Goal: Entertainment & Leisure: Consume media (video, audio)

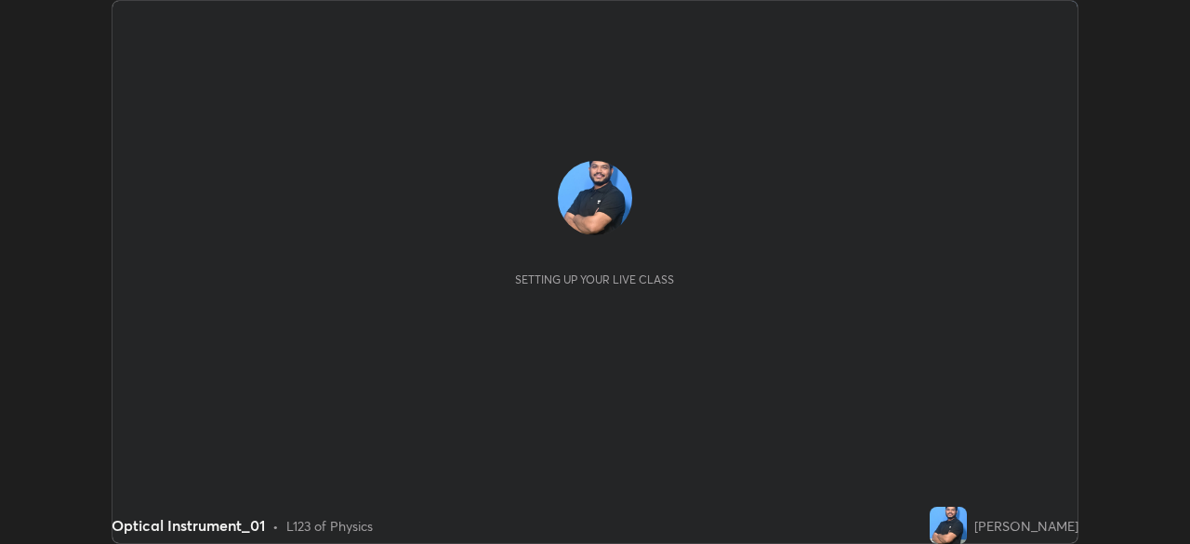
scroll to position [544, 1189]
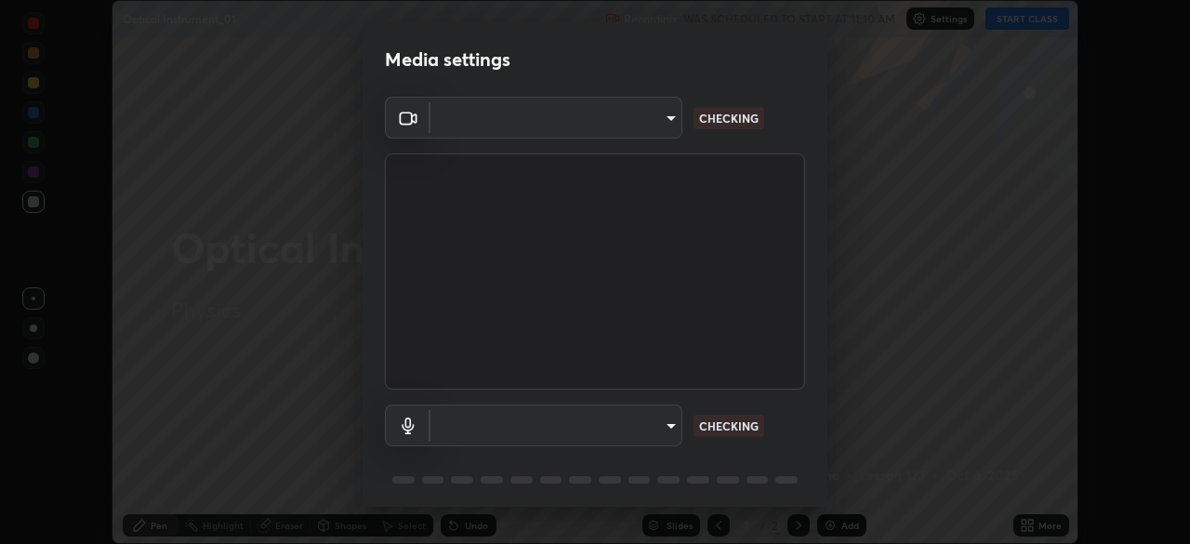
type input "a9133dad2e918d9e43cacff0d24315f55d9a531cdf13b35ee7ee266ddbc74882"
type input "d5f2912cb9e06955c62fcb129d54b7342b147a03397dabbbcbca932206c17f06"
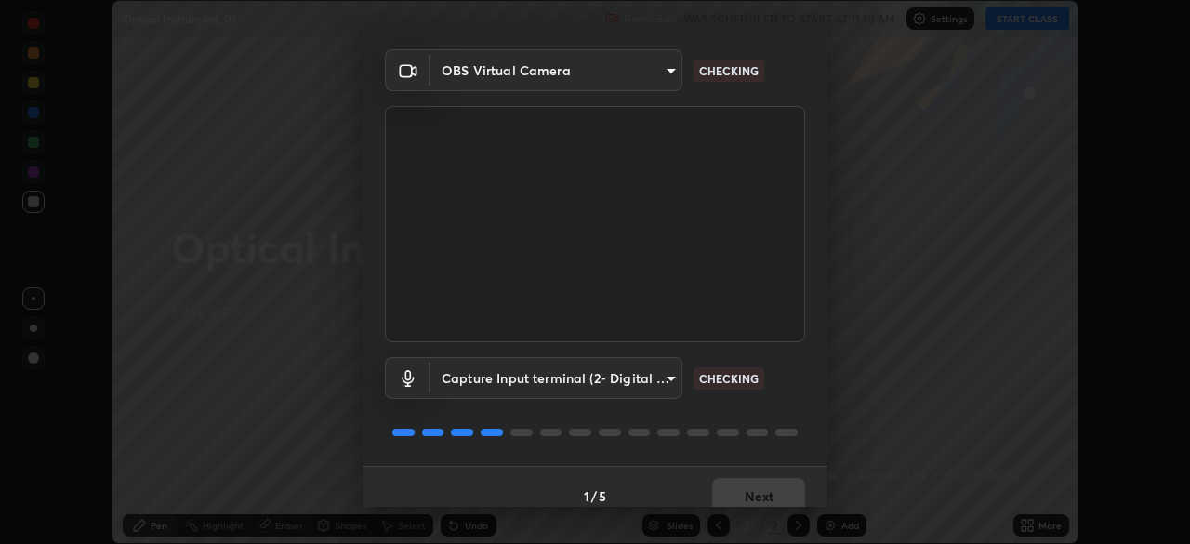
scroll to position [65, 0]
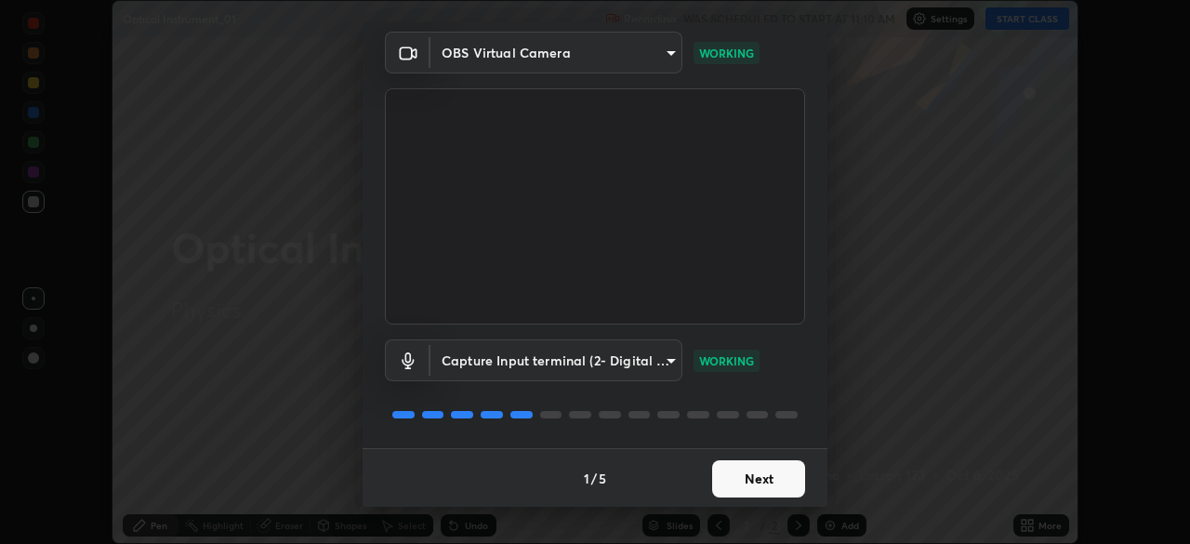
click at [514, 273] on video at bounding box center [595, 206] width 420 height 236
click at [721, 486] on button "Next" at bounding box center [758, 478] width 93 height 37
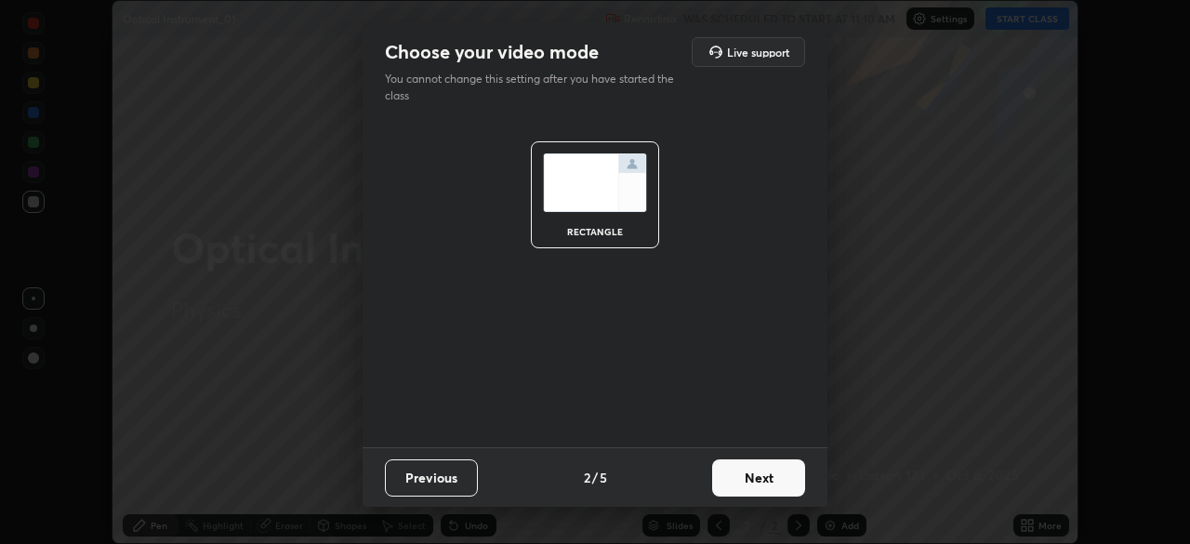
click at [744, 480] on button "Next" at bounding box center [758, 477] width 93 height 37
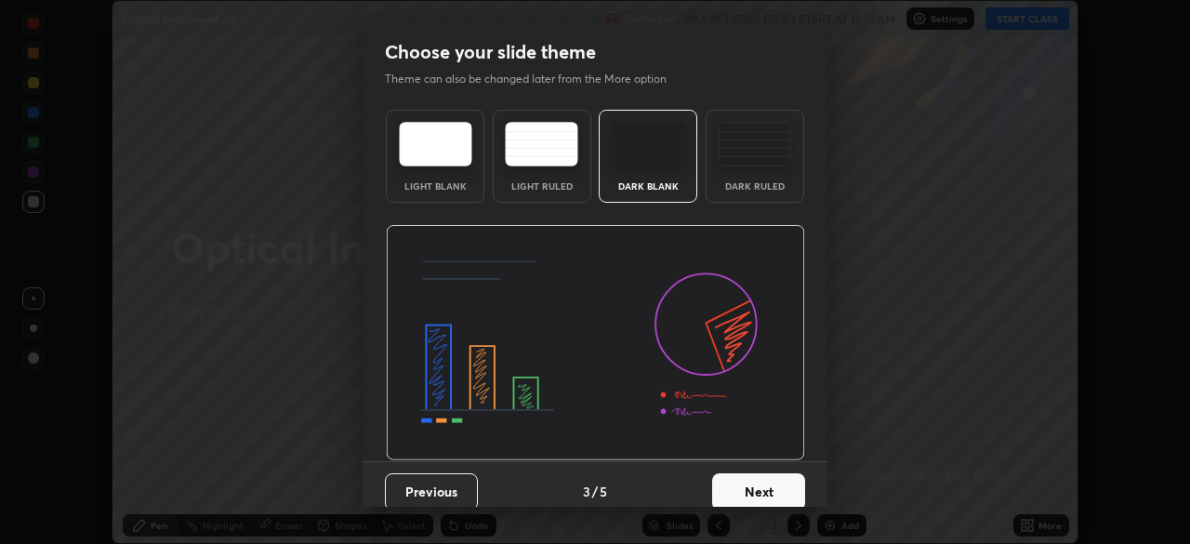
click at [744, 487] on button "Next" at bounding box center [758, 491] width 93 height 37
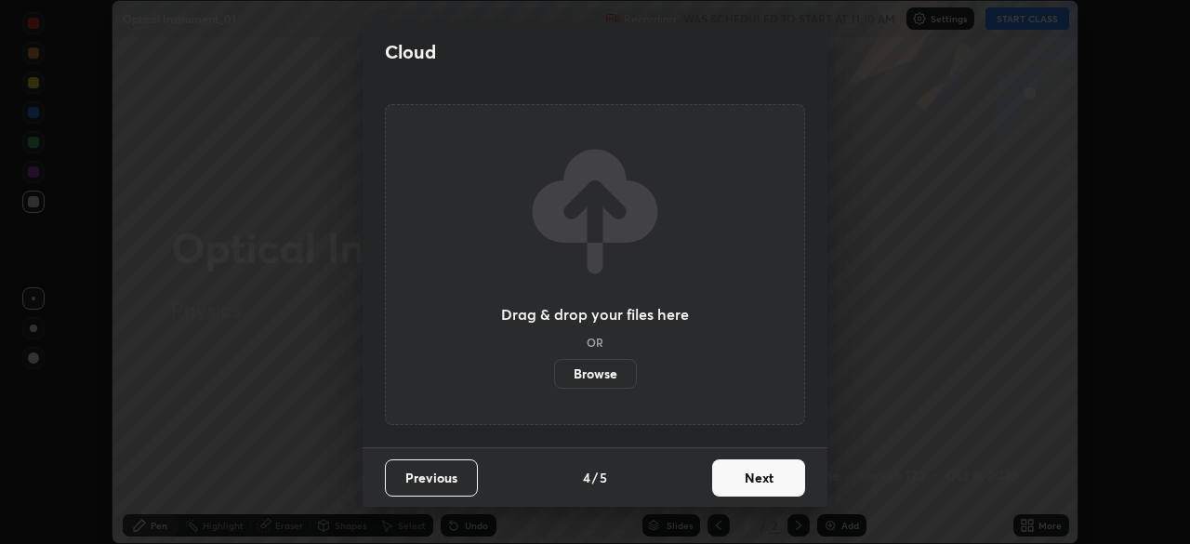
click at [748, 483] on button "Next" at bounding box center [758, 477] width 93 height 37
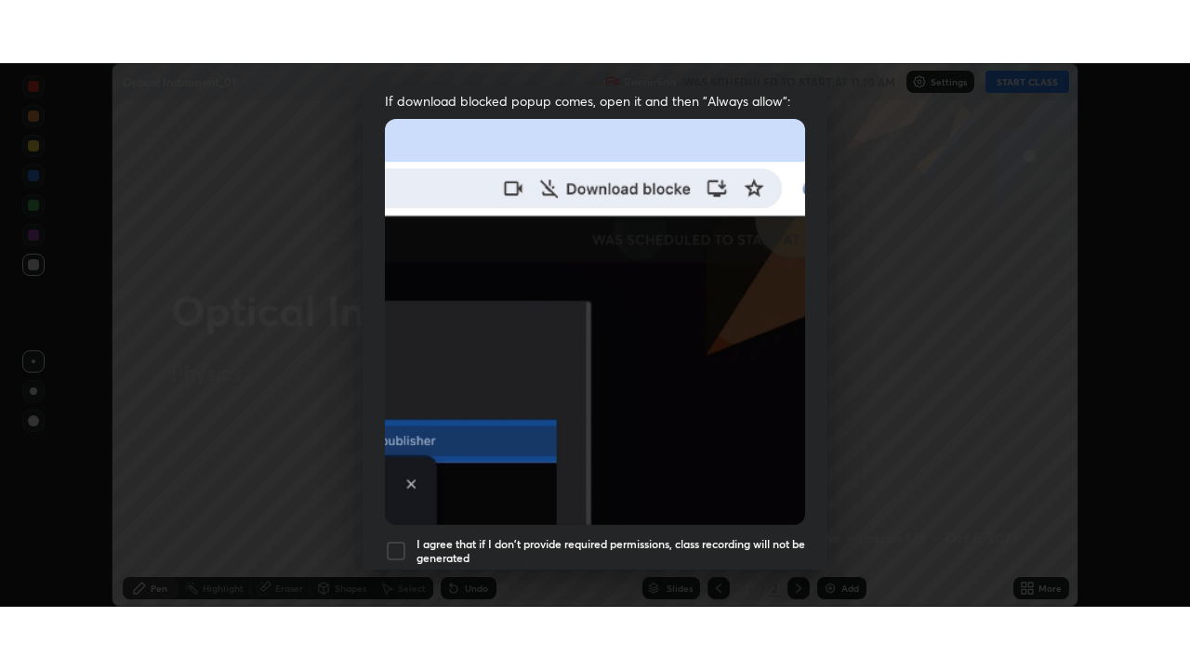
scroll to position [444, 0]
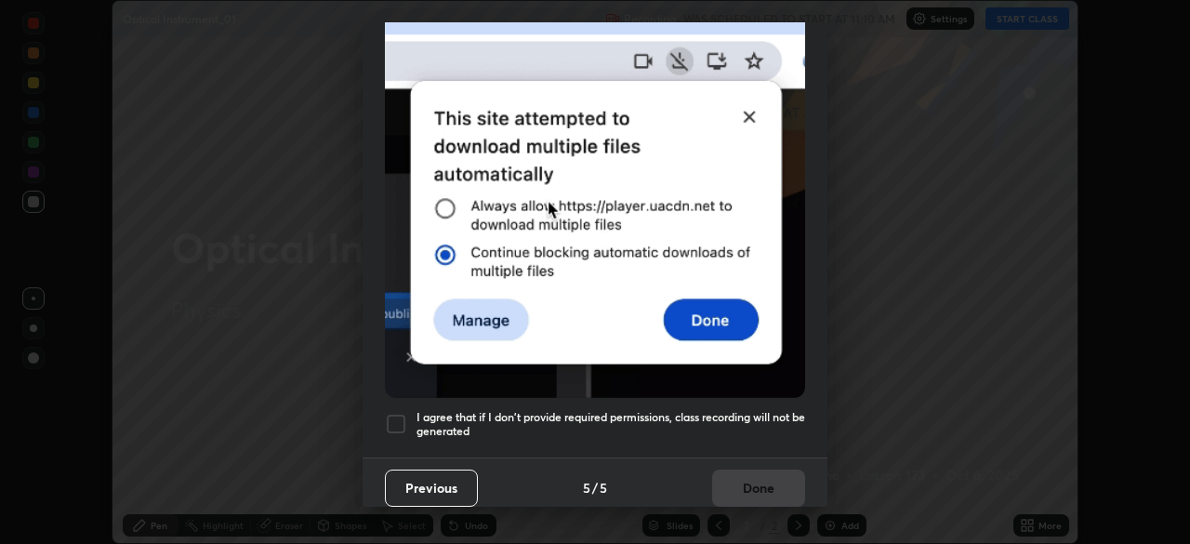
click at [390, 418] on div at bounding box center [396, 424] width 22 height 22
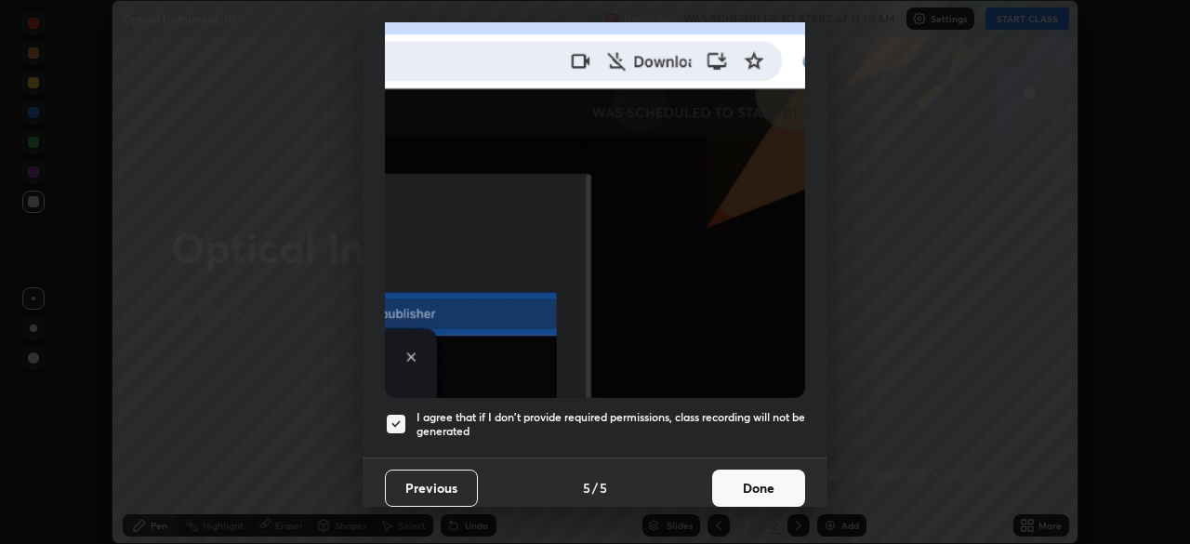
click at [740, 478] on button "Done" at bounding box center [758, 488] width 93 height 37
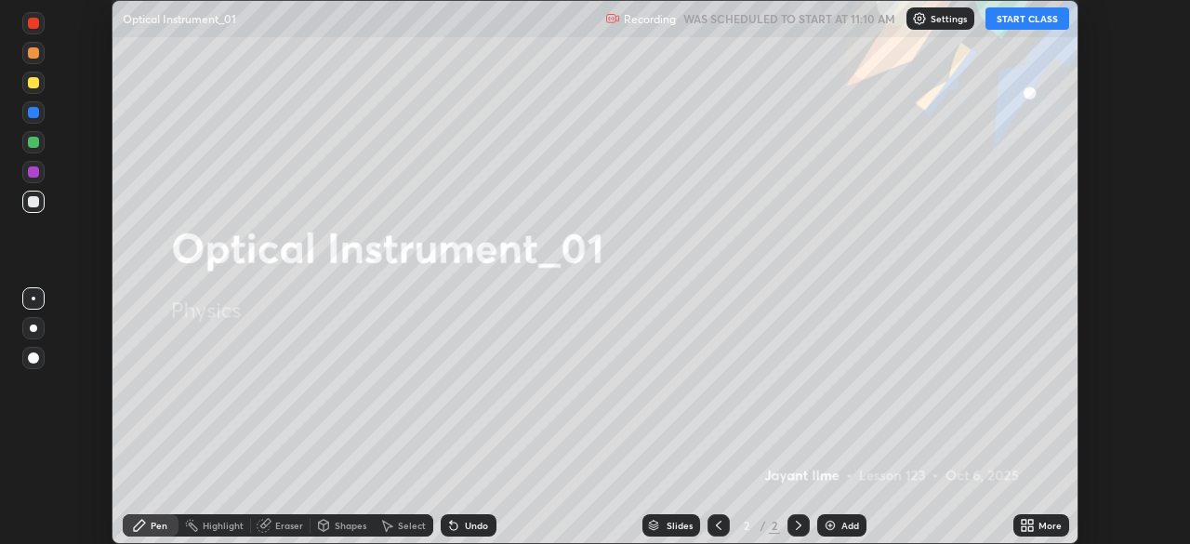
click at [1030, 528] on icon at bounding box center [1030, 528] width 5 height 5
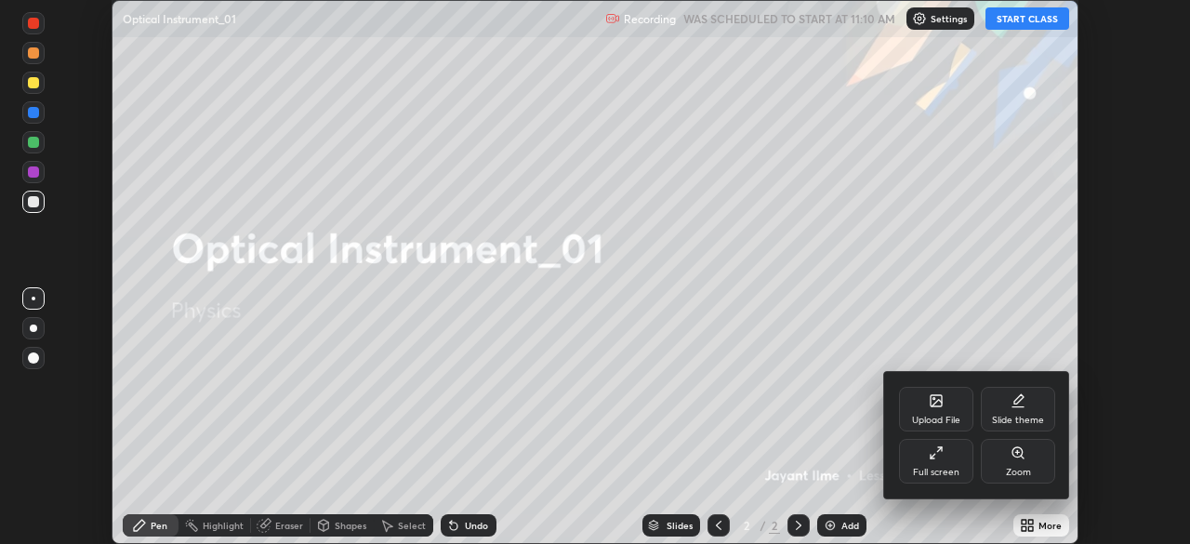
click at [936, 459] on icon at bounding box center [936, 452] width 15 height 15
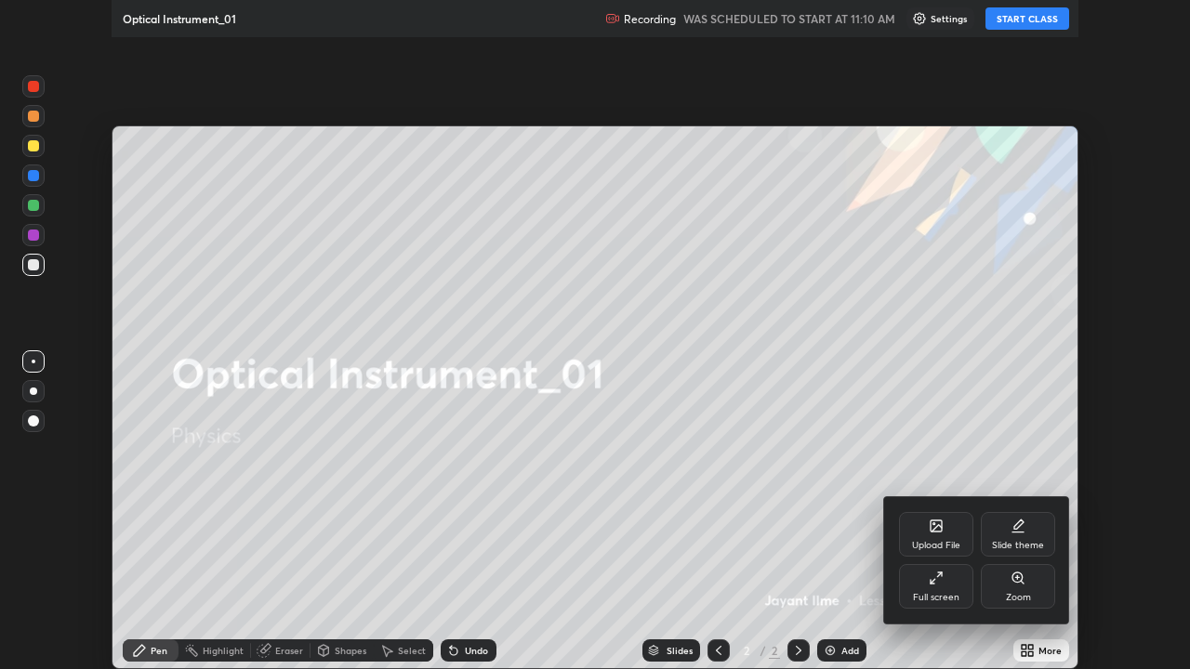
scroll to position [669, 1190]
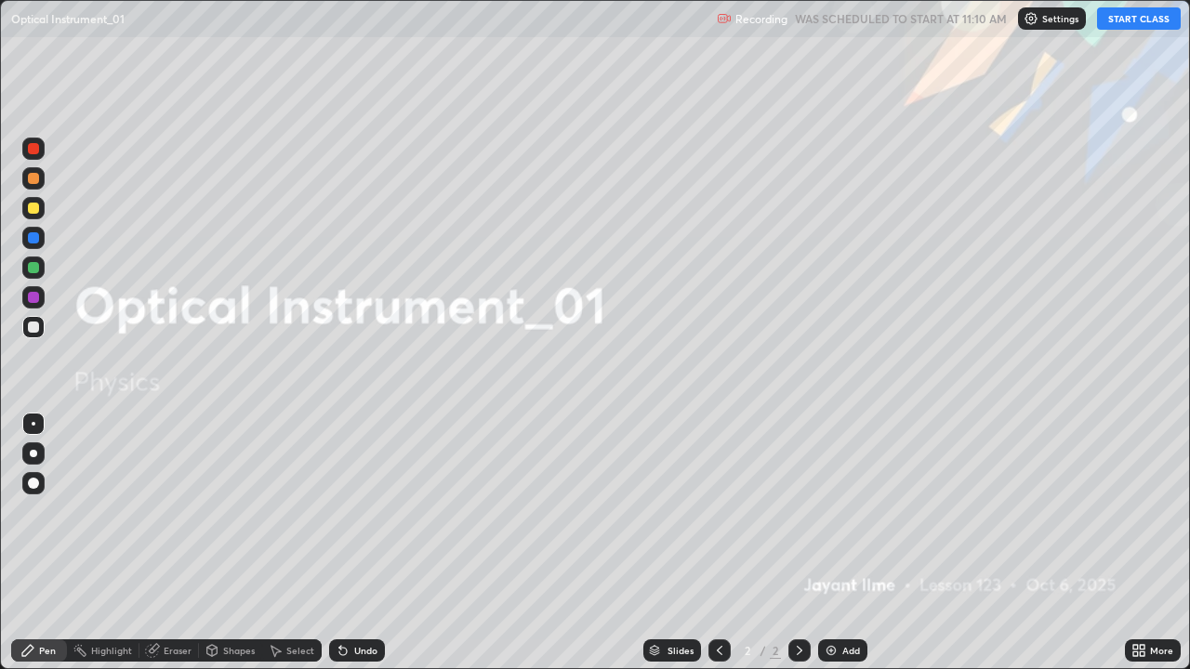
click at [842, 543] on div "Add" at bounding box center [851, 650] width 18 height 9
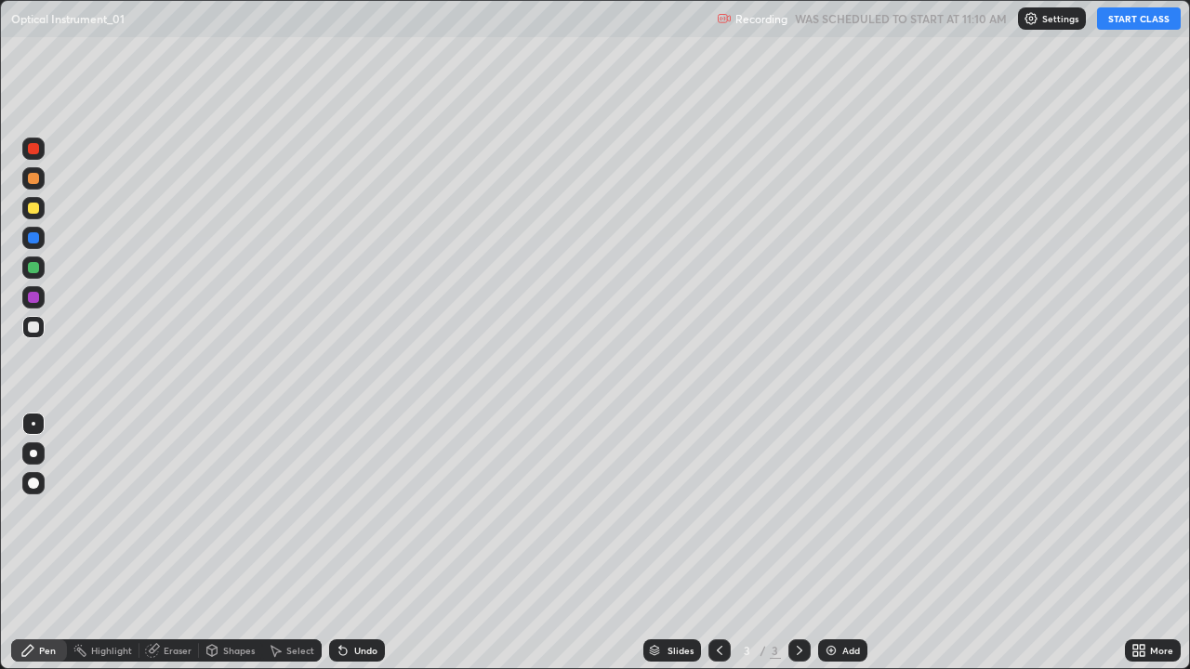
click at [1118, 20] on button "START CLASS" at bounding box center [1139, 18] width 84 height 22
click at [0, 0] on div "LIVE Optical Instrument_01 Recording 00:00:32 / 01:20:00 Settings End Class" at bounding box center [595, 18] width 1190 height 37
click at [38, 210] on div at bounding box center [33, 208] width 11 height 11
click at [33, 487] on div at bounding box center [33, 483] width 11 height 11
click at [33, 330] on div at bounding box center [33, 327] width 11 height 11
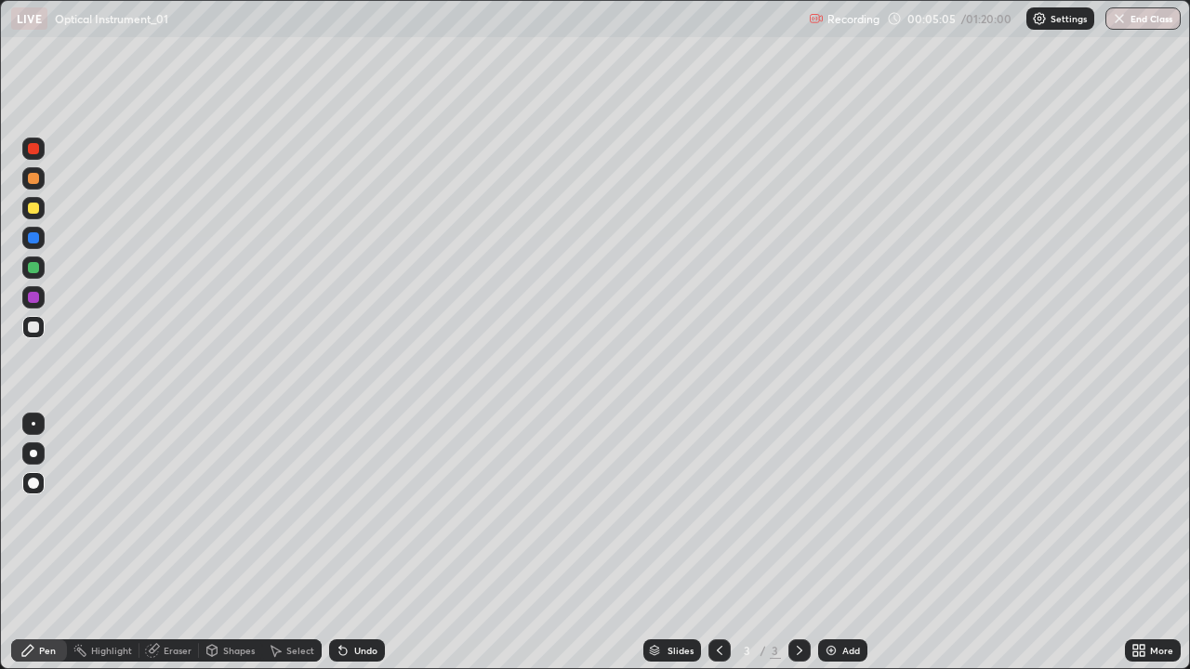
click at [5, 0] on div "LIVE Optical Instrument_01 Recording 00:05:05 / 01:20:00 Settings End Class" at bounding box center [595, 18] width 1190 height 37
click at [38, 238] on div at bounding box center [33, 237] width 11 height 11
click at [37, 329] on div at bounding box center [33, 327] width 11 height 11
click at [32, 264] on div at bounding box center [33, 267] width 11 height 11
click at [41, 216] on div at bounding box center [33, 208] width 22 height 22
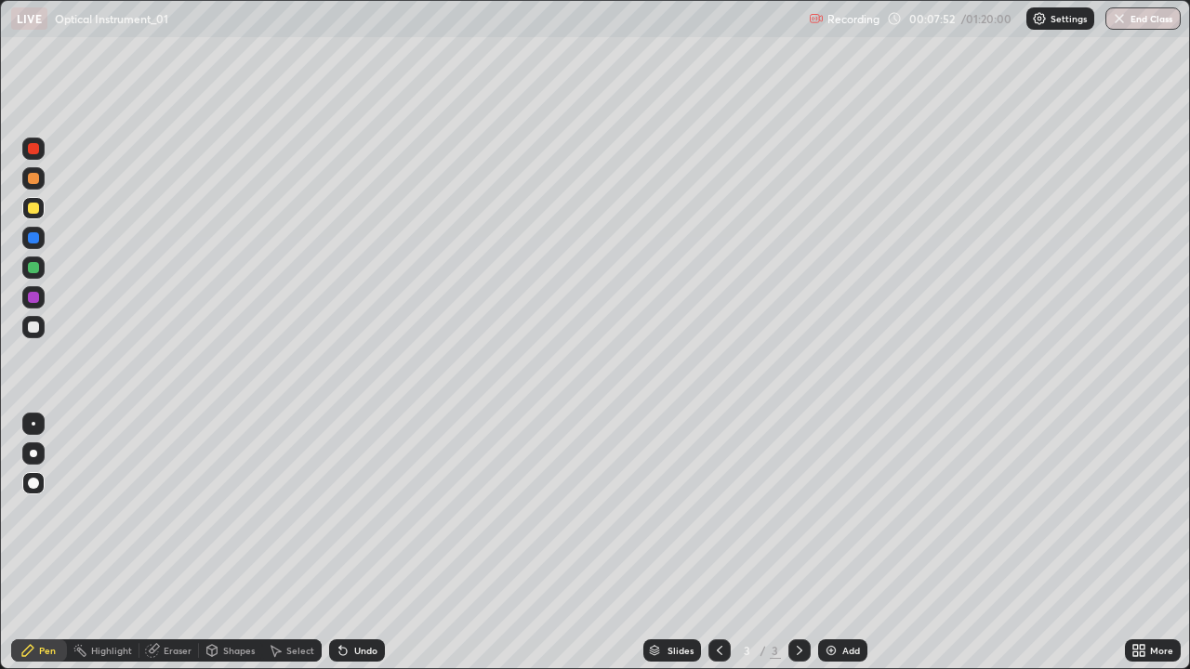
click at [34, 329] on div at bounding box center [33, 327] width 11 height 11
click at [798, 543] on icon at bounding box center [799, 650] width 15 height 15
click at [842, 543] on div "Add" at bounding box center [851, 650] width 18 height 9
click at [35, 336] on div at bounding box center [33, 327] width 22 height 22
click at [32, 212] on div at bounding box center [33, 208] width 11 height 11
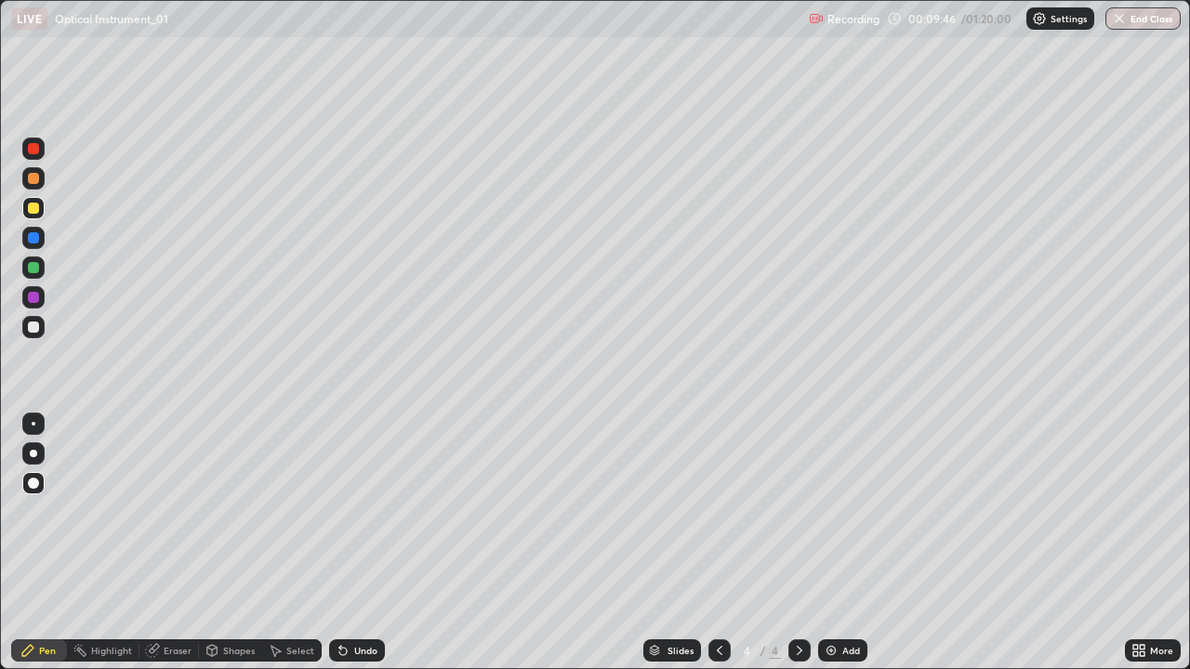
click at [363, 543] on div "Undo" at bounding box center [365, 650] width 23 height 9
click at [1, 0] on div "LIVE Optical Instrument_01 Recording 00:10:48 / 01:20:00 Settings End Class" at bounding box center [595, 18] width 1190 height 37
click at [32, 330] on div at bounding box center [33, 327] width 11 height 11
click at [850, 543] on div "Add" at bounding box center [842, 651] width 49 height 22
click at [29, 210] on div at bounding box center [33, 208] width 11 height 11
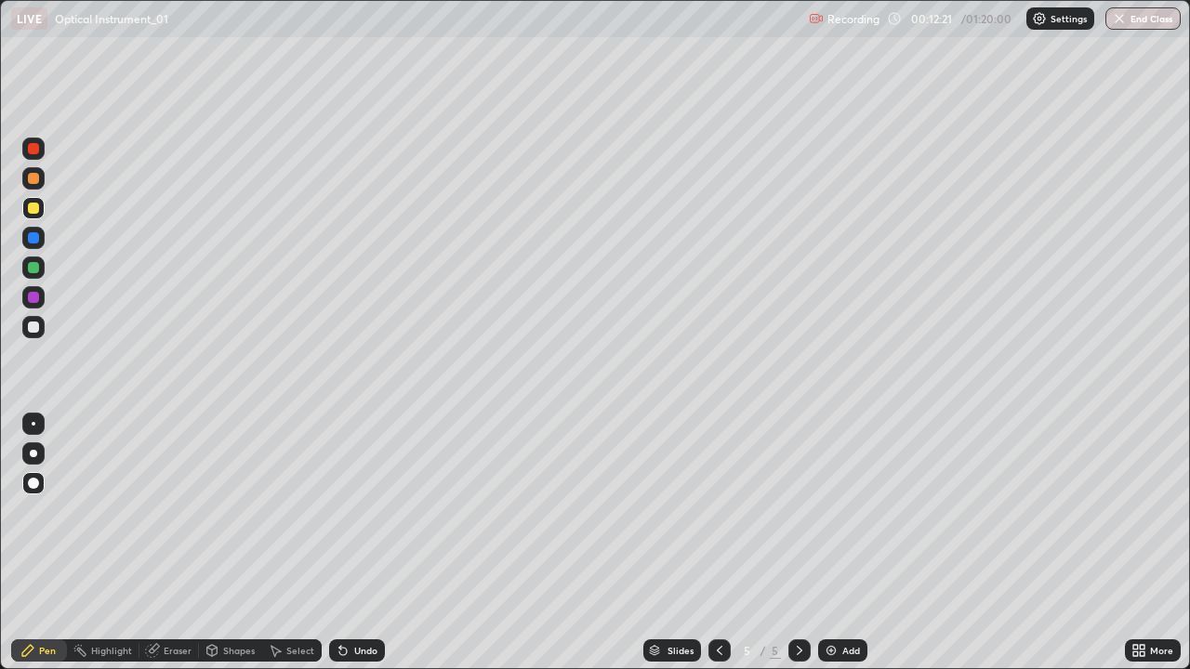
click at [32, 324] on div at bounding box center [33, 327] width 11 height 11
click at [0, 0] on div "LIVE Optical Instrument_01 Recording 00:13:38 / 01:20:00 Settings End Class" at bounding box center [595, 18] width 1190 height 37
click at [1, 0] on div "LIVE Optical Instrument_01 Recording 00:13:39 / 01:20:00 Settings End Class" at bounding box center [595, 18] width 1190 height 37
click at [37, 270] on div at bounding box center [33, 267] width 11 height 11
click at [33, 327] on div at bounding box center [33, 327] width 11 height 11
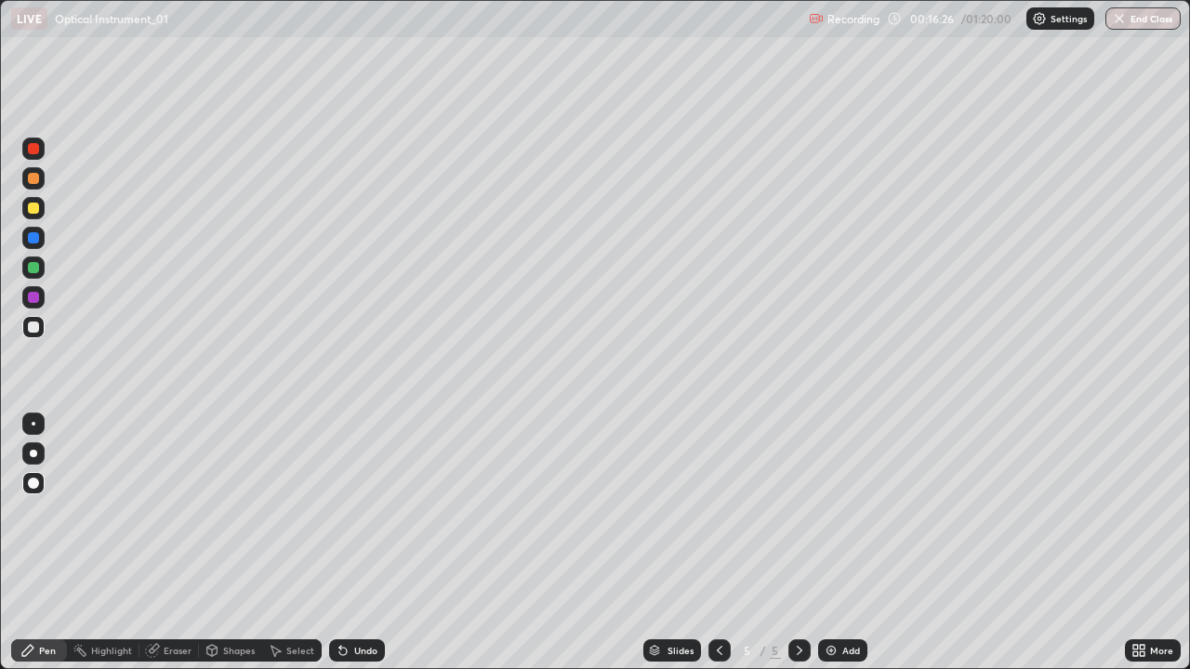
click at [33, 327] on div at bounding box center [33, 327] width 11 height 11
click at [2, 0] on div "LIVE Optical Instrument_01 Recording 00:16:48 / 01:20:00 Settings End Class" at bounding box center [595, 18] width 1190 height 37
click at [0, 0] on div "LIVE Optical Instrument_01 Recording 00:16:49 / 01:20:00 Settings End Class" at bounding box center [595, 18] width 1190 height 37
click at [361, 543] on div "Undo" at bounding box center [357, 651] width 56 height 22
click at [349, 543] on div "Undo" at bounding box center [357, 651] width 56 height 22
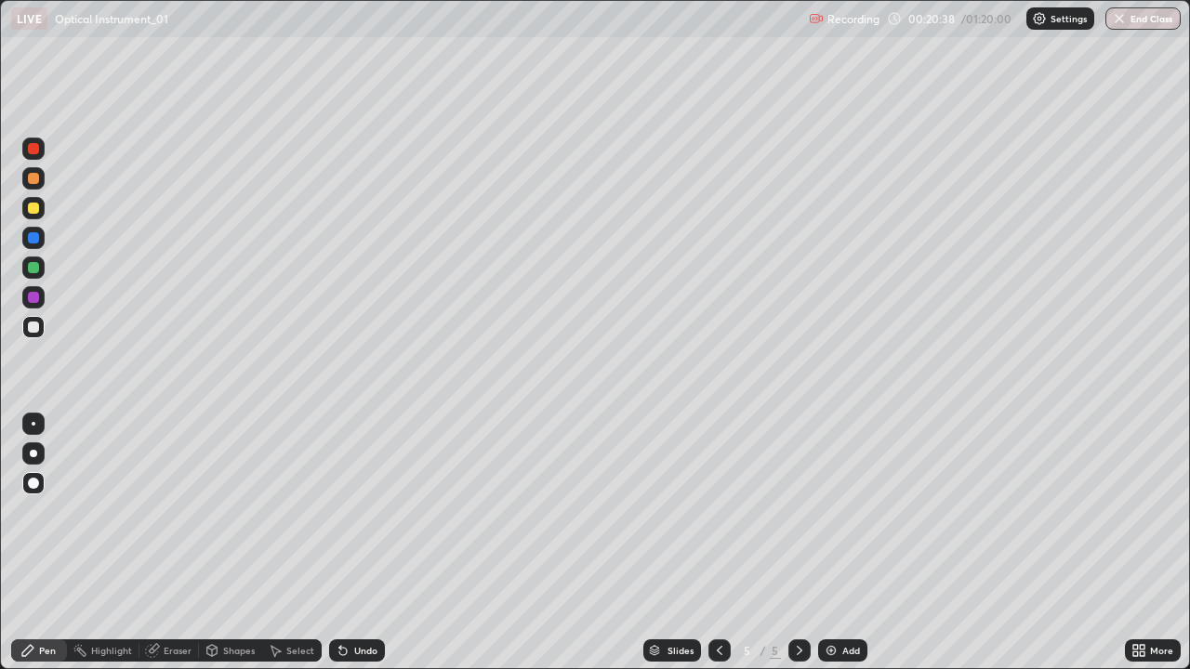
click at [350, 543] on div "Undo" at bounding box center [357, 651] width 56 height 22
click at [29, 266] on div at bounding box center [33, 267] width 11 height 11
click at [838, 543] on div "Add" at bounding box center [842, 651] width 49 height 22
click at [32, 318] on div at bounding box center [33, 327] width 22 height 22
click at [695, 543] on div "Slides" at bounding box center [672, 651] width 58 height 22
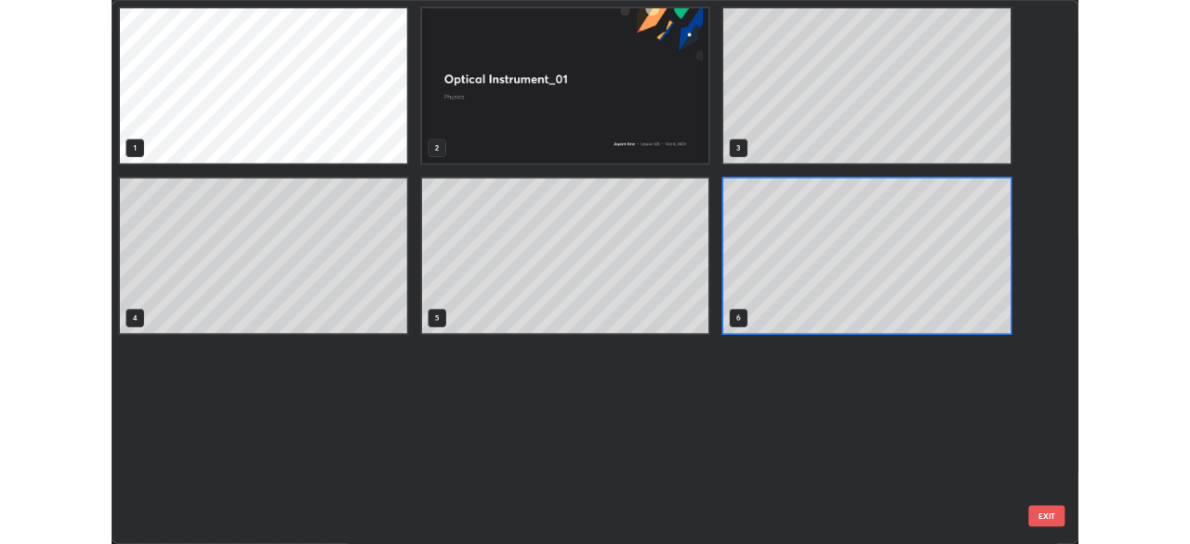
scroll to position [662, 1179]
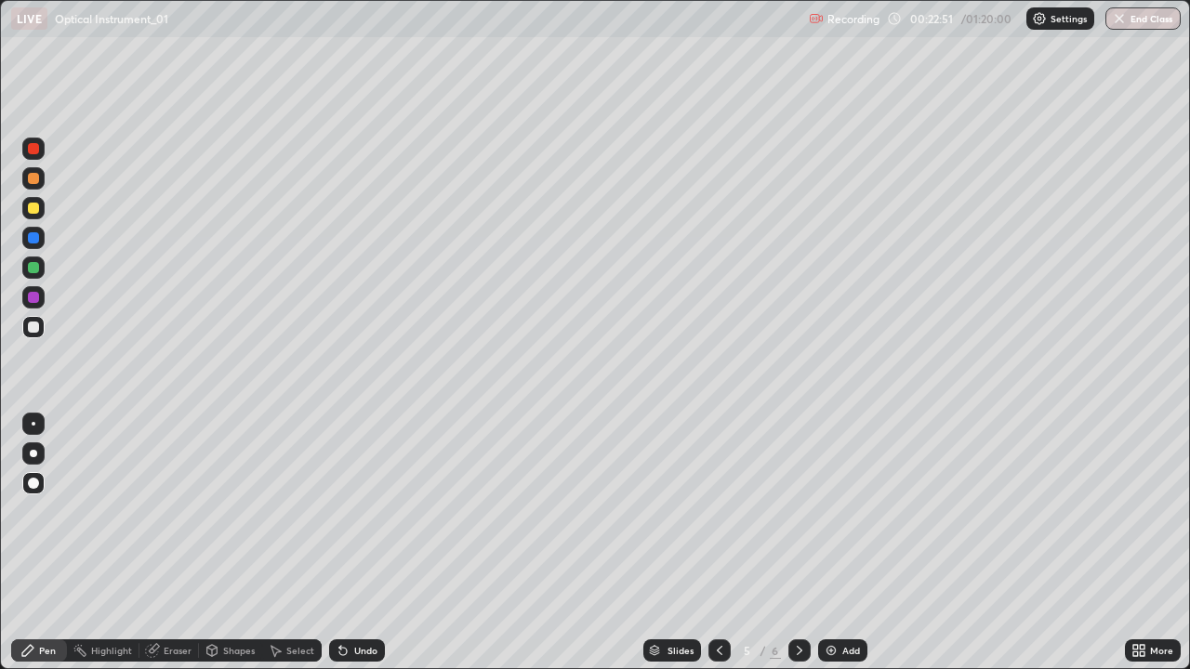
click at [795, 543] on div at bounding box center [799, 651] width 22 height 22
click at [37, 210] on div at bounding box center [33, 208] width 11 height 11
click at [34, 322] on div at bounding box center [33, 327] width 11 height 11
click at [41, 271] on div at bounding box center [33, 268] width 22 height 22
click at [32, 329] on div at bounding box center [33, 327] width 11 height 11
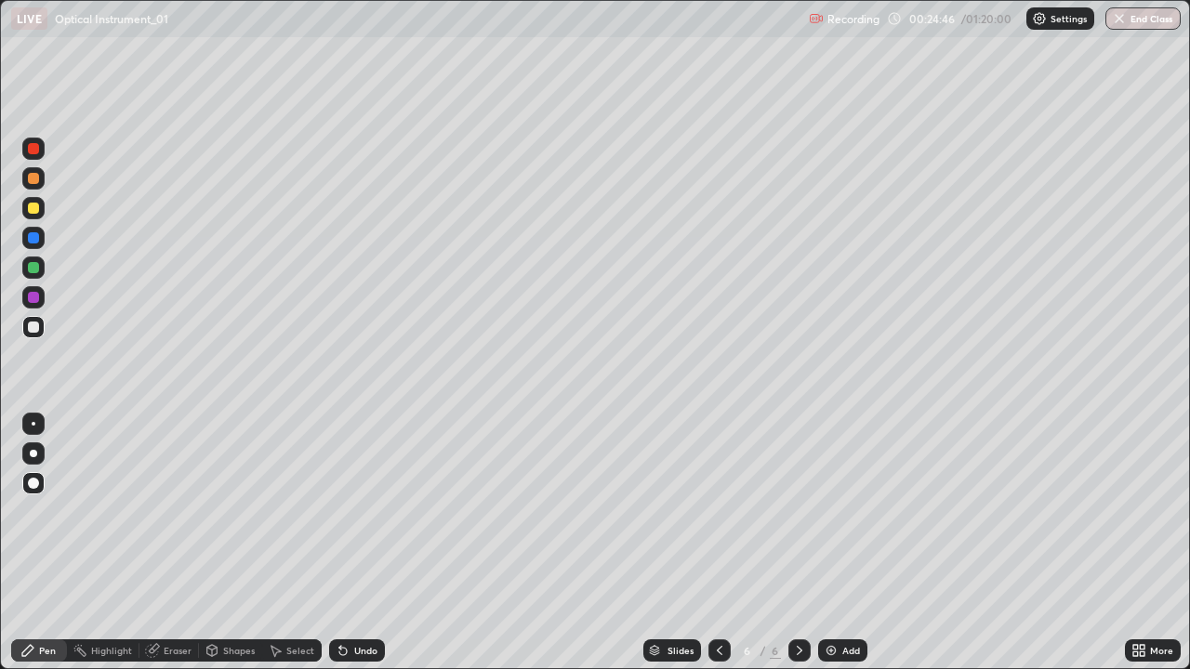
click at [24, 487] on div at bounding box center [33, 483] width 22 height 22
click at [831, 543] on img at bounding box center [831, 650] width 15 height 15
click at [31, 210] on div at bounding box center [33, 208] width 11 height 11
click at [33, 328] on div at bounding box center [33, 327] width 11 height 11
click at [30, 208] on div at bounding box center [33, 208] width 11 height 11
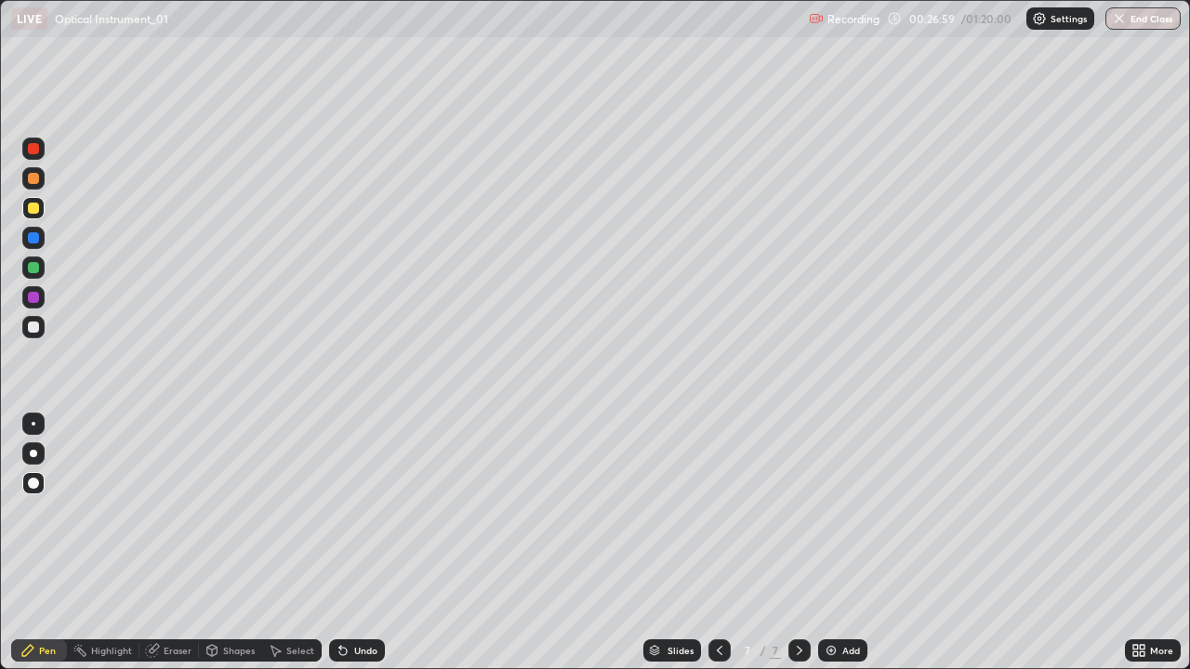
click at [353, 543] on div "Undo" at bounding box center [357, 651] width 56 height 22
click at [348, 543] on div "Undo" at bounding box center [357, 651] width 56 height 22
click at [334, 543] on div "Undo" at bounding box center [357, 651] width 56 height 22
click at [33, 238] on div at bounding box center [33, 237] width 11 height 11
click at [30, 331] on div at bounding box center [33, 327] width 11 height 11
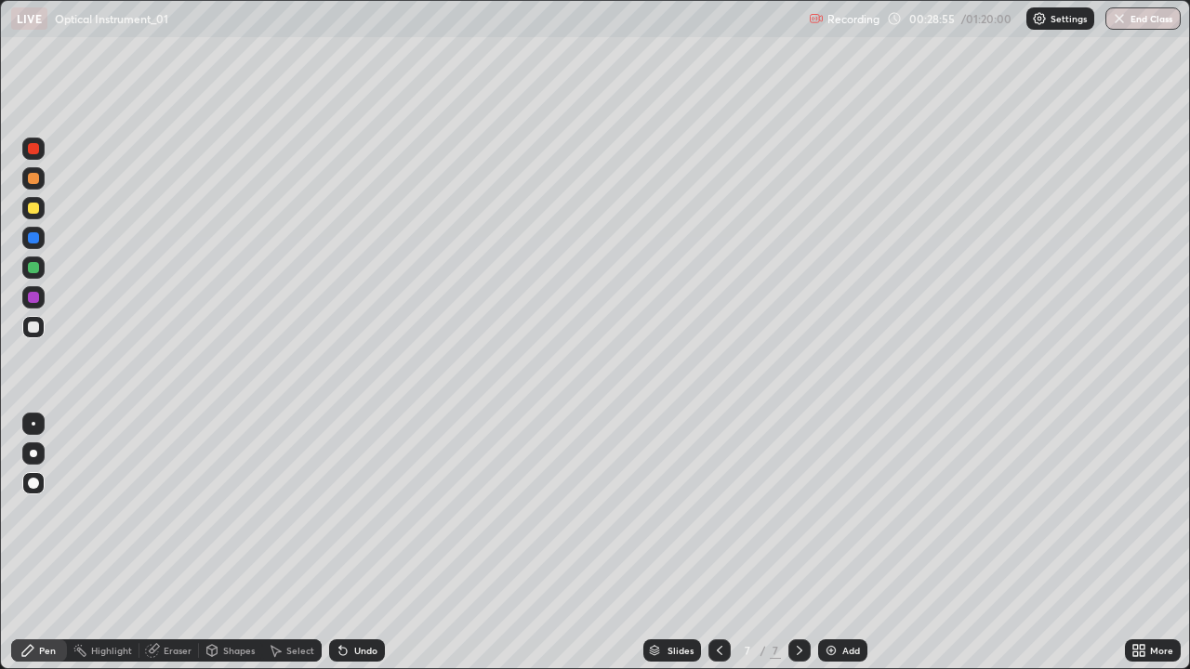
click at [718, 543] on icon at bounding box center [719, 650] width 15 height 15
click at [800, 543] on icon at bounding box center [799, 650] width 15 height 15
click at [30, 239] on div at bounding box center [33, 237] width 11 height 11
click at [25, 212] on div at bounding box center [33, 208] width 22 height 22
click at [37, 333] on div at bounding box center [33, 327] width 22 height 22
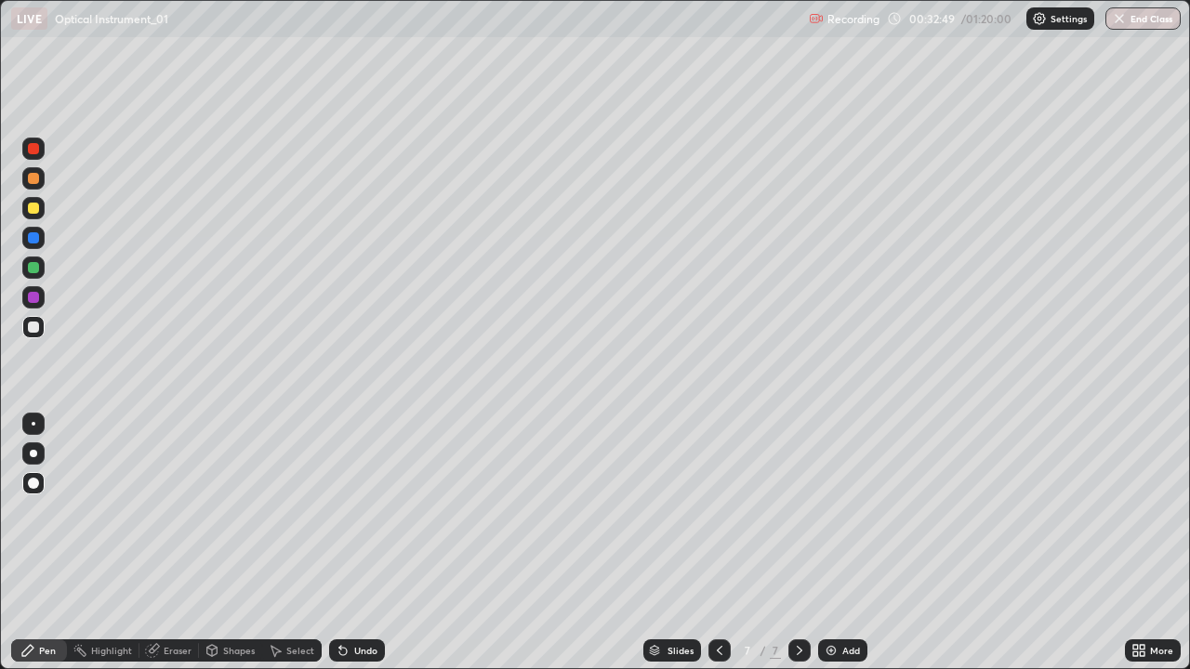
click at [848, 543] on div "Add" at bounding box center [842, 651] width 49 height 22
click at [41, 212] on div at bounding box center [33, 208] width 22 height 22
click at [33, 318] on div at bounding box center [33, 327] width 22 height 22
click at [361, 543] on div "Undo" at bounding box center [365, 650] width 23 height 9
click at [351, 543] on div "Undo" at bounding box center [357, 651] width 56 height 22
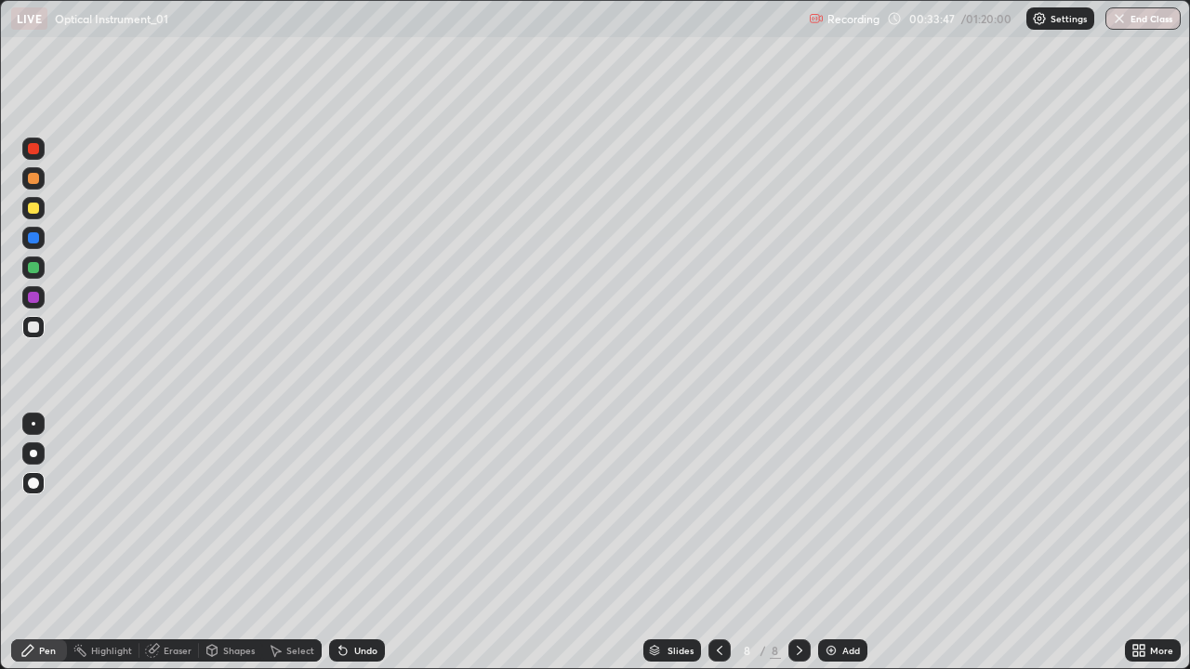
click at [718, 543] on icon at bounding box center [719, 650] width 15 height 15
click at [794, 543] on div at bounding box center [799, 651] width 22 height 22
click at [32, 242] on div at bounding box center [33, 237] width 11 height 11
click at [30, 332] on div at bounding box center [33, 327] width 11 height 11
click at [708, 543] on div at bounding box center [719, 651] width 22 height 22
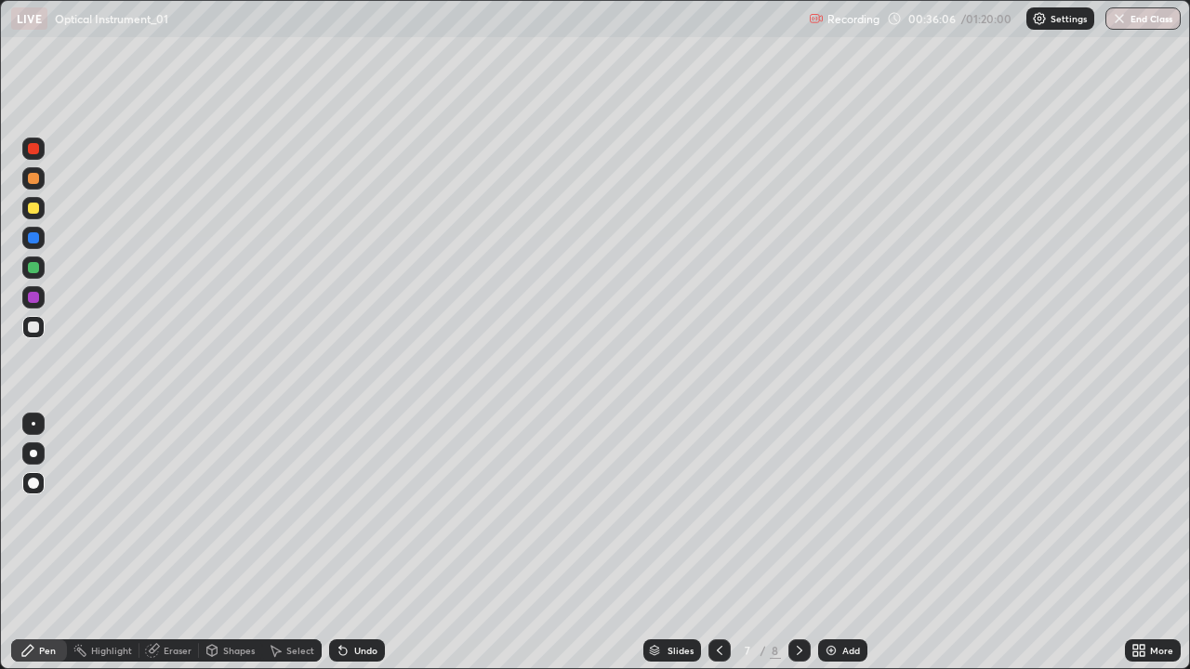
click at [716, 543] on icon at bounding box center [719, 650] width 15 height 15
click at [715, 543] on icon at bounding box center [719, 650] width 15 height 15
click at [710, 543] on div at bounding box center [719, 651] width 22 height 22
click at [716, 543] on icon at bounding box center [719, 650] width 15 height 15
click at [717, 543] on icon at bounding box center [719, 650] width 15 height 15
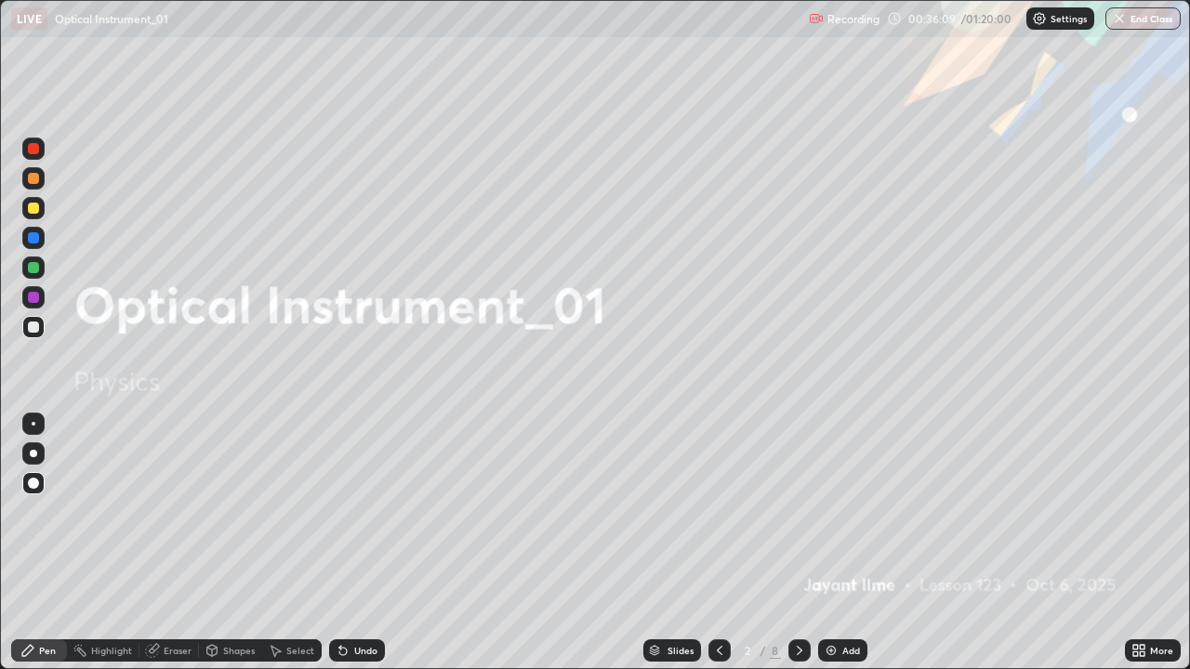
click at [798, 543] on icon at bounding box center [799, 650] width 15 height 15
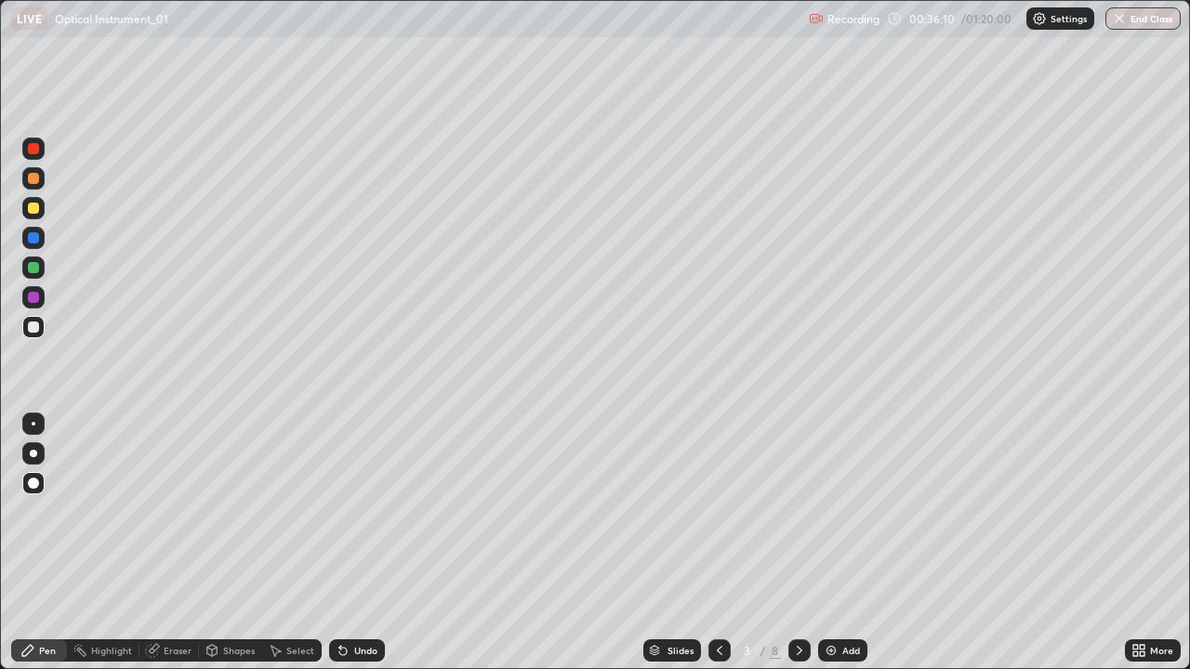
click at [799, 543] on icon at bounding box center [799, 650] width 15 height 15
click at [798, 543] on icon at bounding box center [799, 650] width 15 height 15
click at [30, 210] on div at bounding box center [33, 208] width 11 height 11
click at [33, 327] on div at bounding box center [33, 327] width 11 height 11
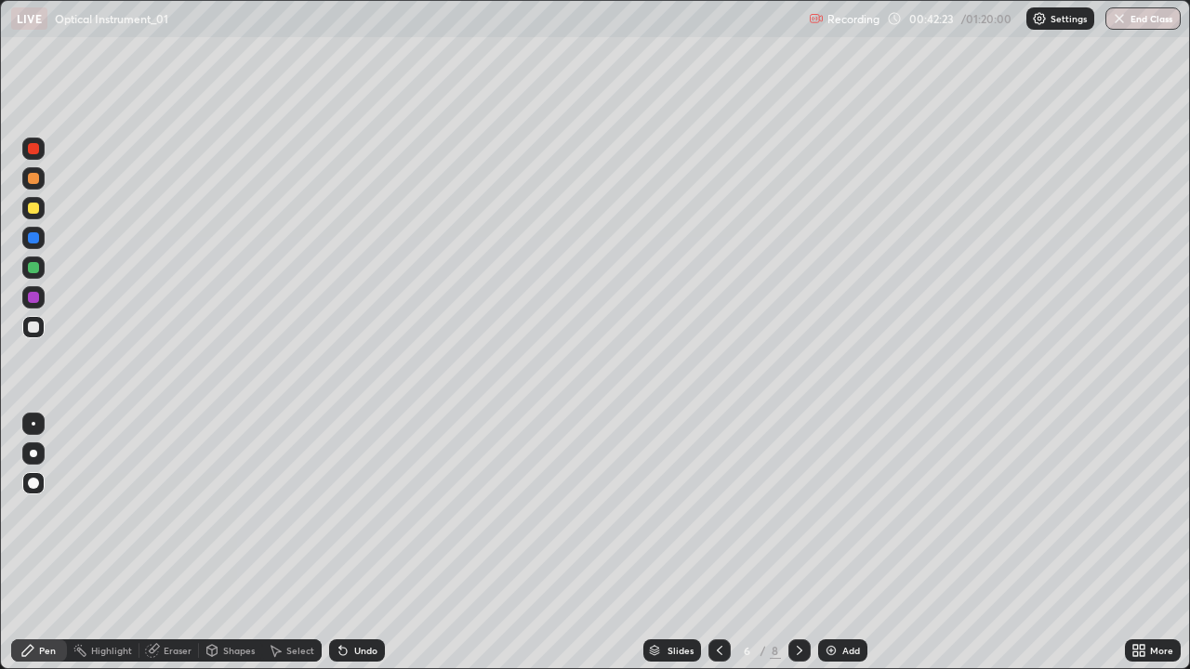
click at [788, 543] on div at bounding box center [799, 651] width 22 height 22
click at [798, 543] on icon at bounding box center [799, 650] width 15 height 15
click at [828, 543] on img at bounding box center [831, 650] width 15 height 15
click at [371, 543] on div "Undo" at bounding box center [365, 650] width 23 height 9
click at [33, 269] on div at bounding box center [33, 267] width 11 height 11
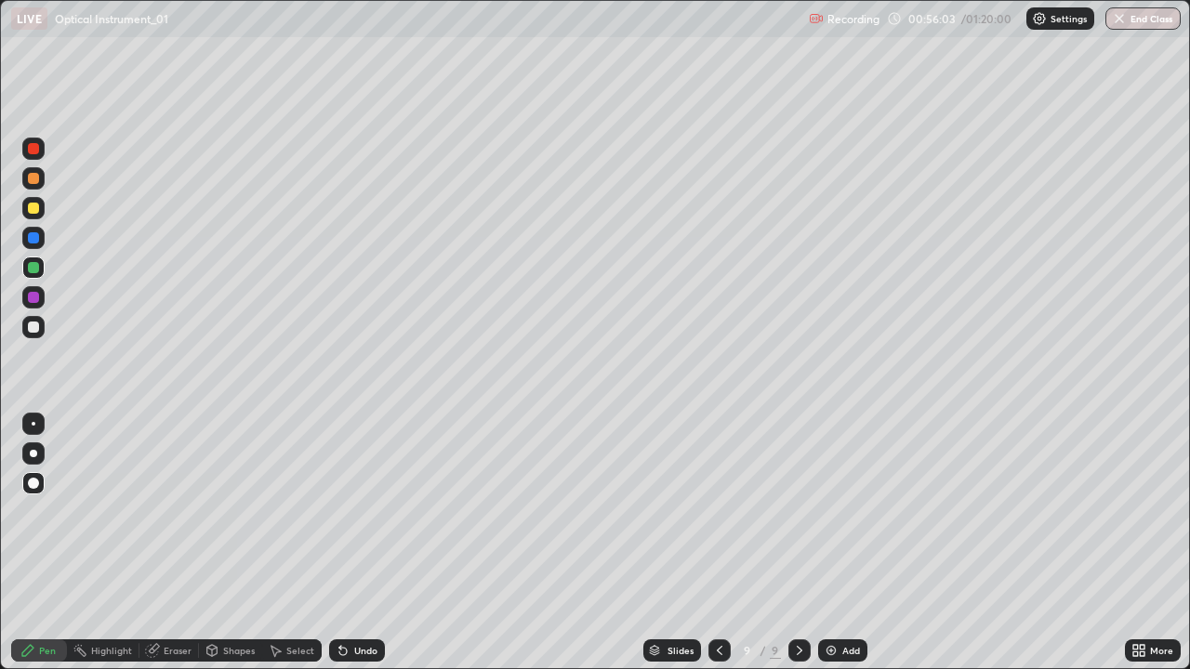
click at [35, 213] on div at bounding box center [33, 208] width 11 height 11
click at [33, 328] on div at bounding box center [33, 327] width 11 height 11
click at [33, 210] on div at bounding box center [33, 208] width 11 height 11
click at [830, 543] on img at bounding box center [831, 650] width 15 height 15
click at [33, 327] on div at bounding box center [33, 327] width 11 height 11
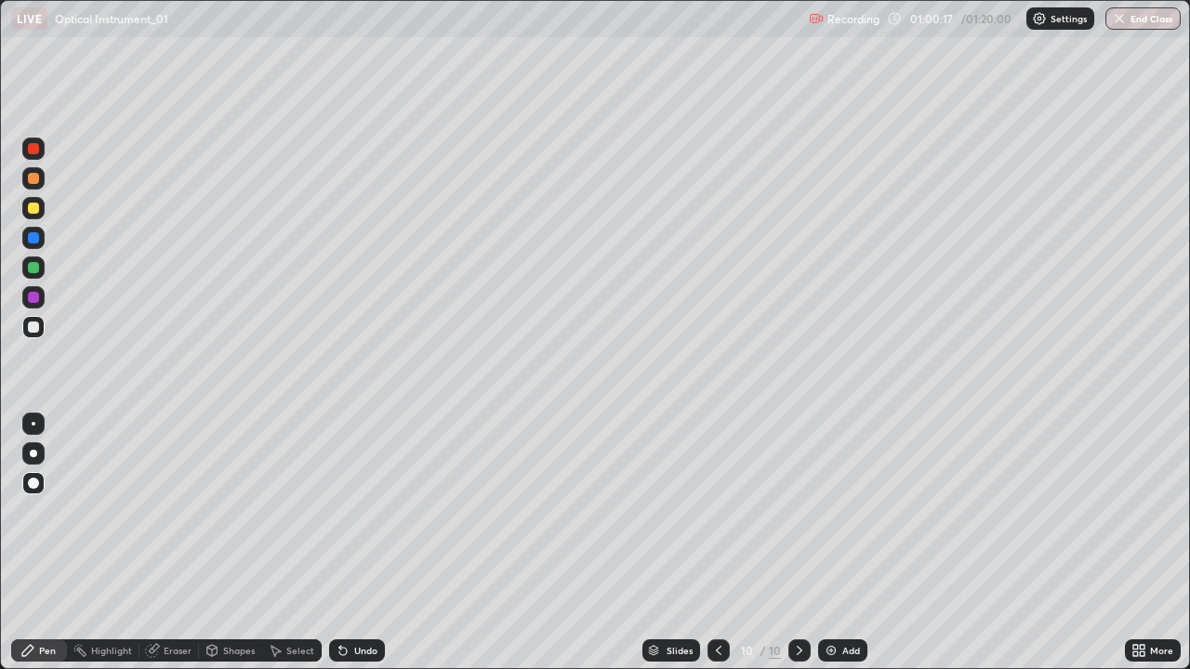
click at [33, 213] on div at bounding box center [33, 208] width 11 height 11
click at [717, 543] on icon at bounding box center [718, 650] width 15 height 15
click at [798, 543] on icon at bounding box center [800, 650] width 6 height 9
click at [31, 326] on div at bounding box center [33, 327] width 11 height 11
click at [349, 543] on div "Undo" at bounding box center [357, 651] width 56 height 22
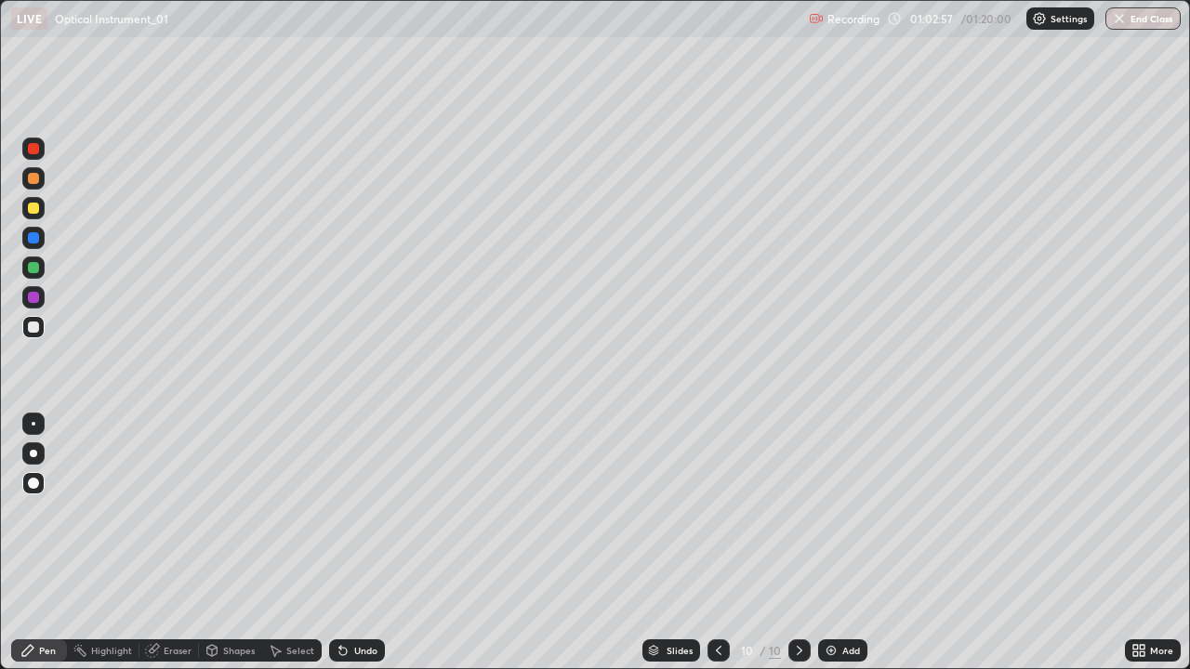
click at [37, 268] on div at bounding box center [33, 267] width 11 height 11
click at [36, 208] on div at bounding box center [33, 208] width 11 height 11
click at [26, 335] on div at bounding box center [33, 327] width 22 height 22
click at [32, 239] on div at bounding box center [33, 237] width 11 height 11
click at [34, 324] on div at bounding box center [33, 327] width 11 height 11
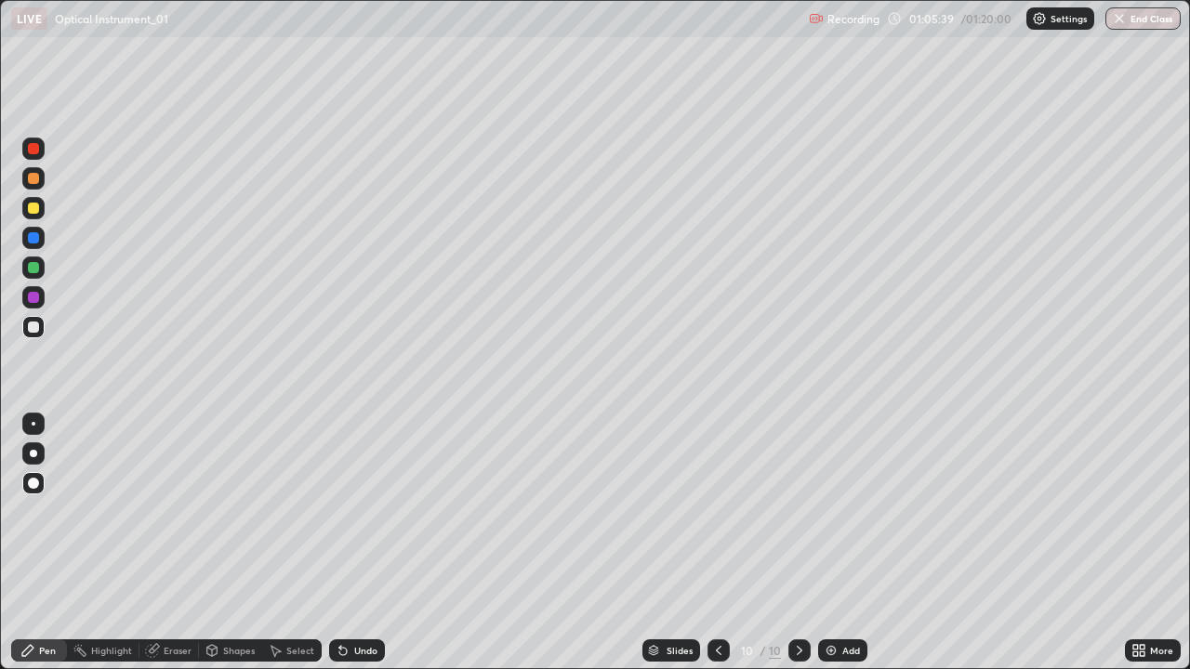
click at [33, 242] on div at bounding box center [33, 237] width 11 height 11
click at [33, 239] on div at bounding box center [33, 237] width 11 height 11
click at [32, 329] on div at bounding box center [33, 327] width 11 height 11
click at [830, 543] on div "Add" at bounding box center [842, 651] width 49 height 22
click at [354, 543] on div "Undo" at bounding box center [357, 651] width 56 height 22
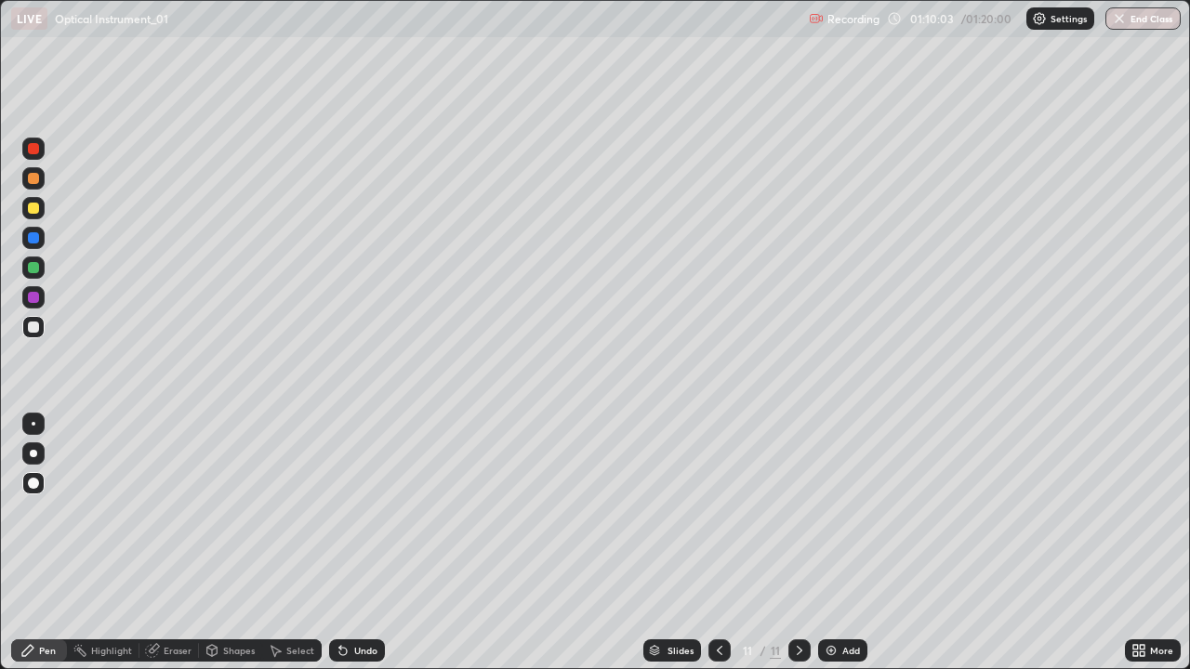
click at [355, 543] on div "Undo" at bounding box center [365, 650] width 23 height 9
click at [361, 543] on div "Undo" at bounding box center [365, 650] width 23 height 9
click at [718, 543] on icon at bounding box center [719, 650] width 15 height 15
click at [798, 543] on icon at bounding box center [799, 650] width 15 height 15
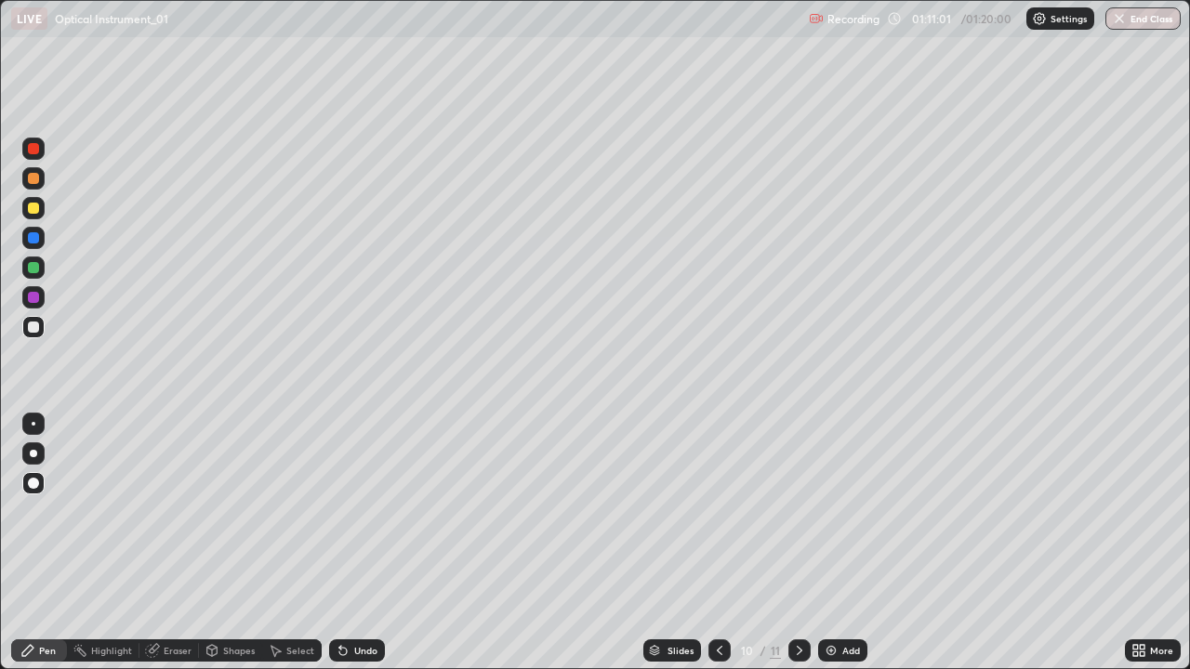
click at [799, 543] on icon at bounding box center [799, 650] width 15 height 15
click at [716, 543] on icon at bounding box center [719, 650] width 15 height 15
click at [798, 543] on icon at bounding box center [799, 650] width 15 height 15
click at [0, 0] on div "LIVE Optical Instrument_01 Recording 01:13:41 / 01:20:00 Settings End Class" at bounding box center [595, 18] width 1190 height 37
click at [712, 543] on icon at bounding box center [719, 650] width 15 height 15
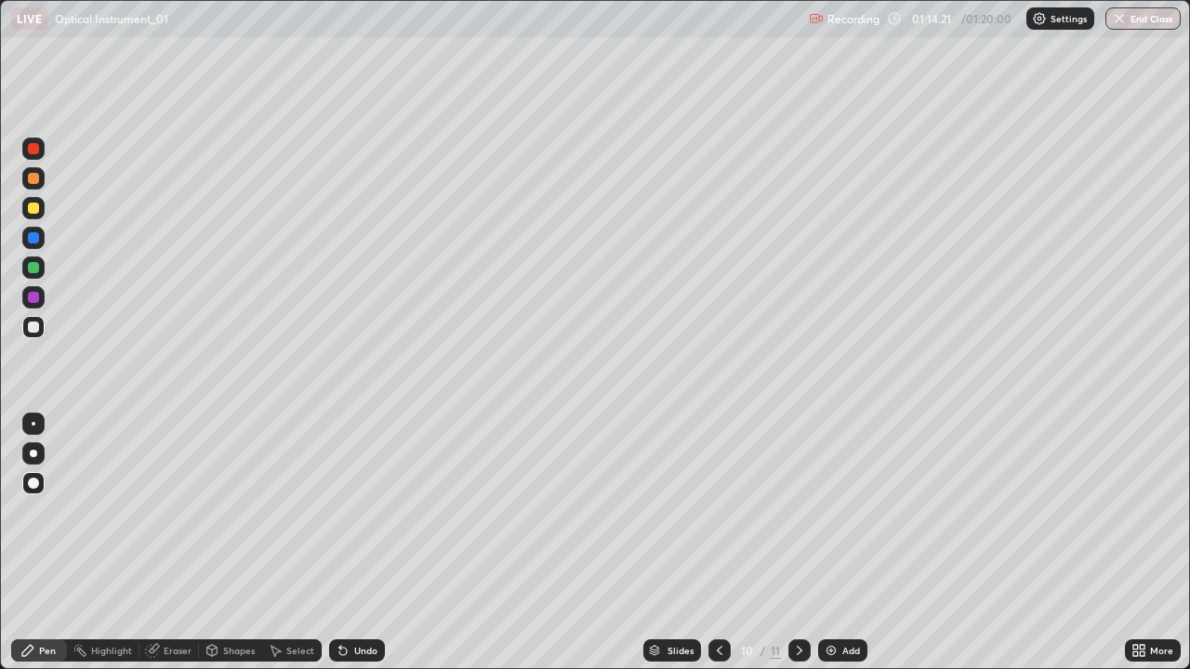
click at [798, 543] on icon at bounding box center [799, 650] width 15 height 15
click at [718, 543] on icon at bounding box center [719, 650] width 15 height 15
click at [794, 543] on icon at bounding box center [799, 650] width 15 height 15
click at [797, 543] on icon at bounding box center [799, 650] width 15 height 15
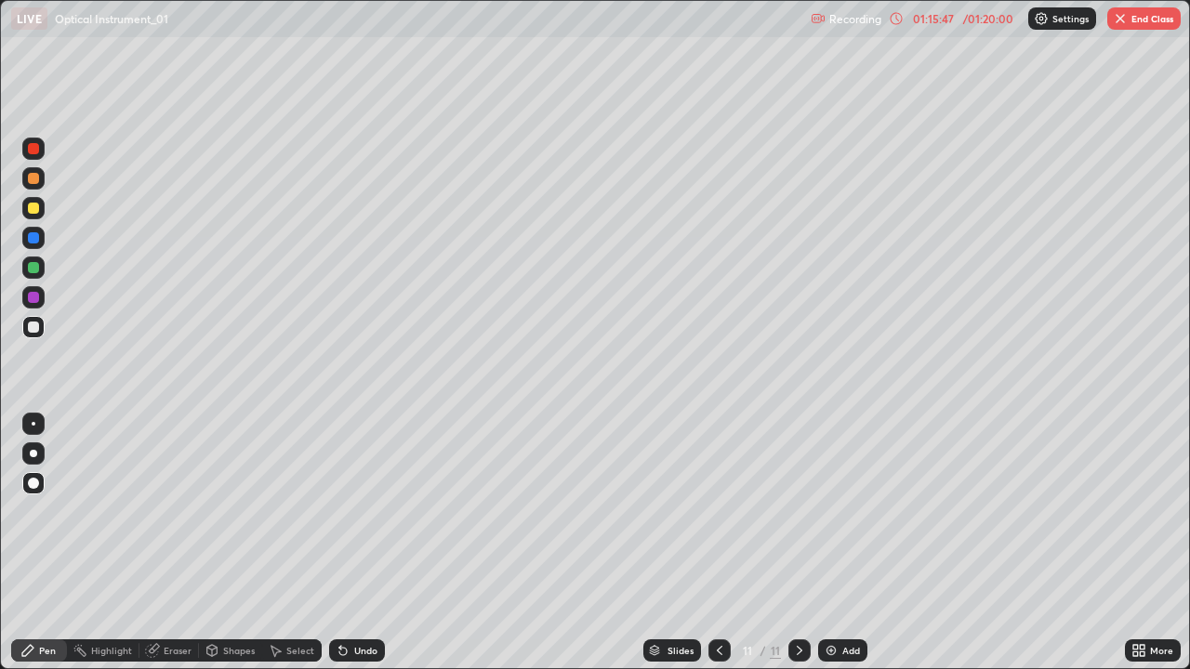
click at [1131, 22] on button "End Class" at bounding box center [1143, 18] width 73 height 22
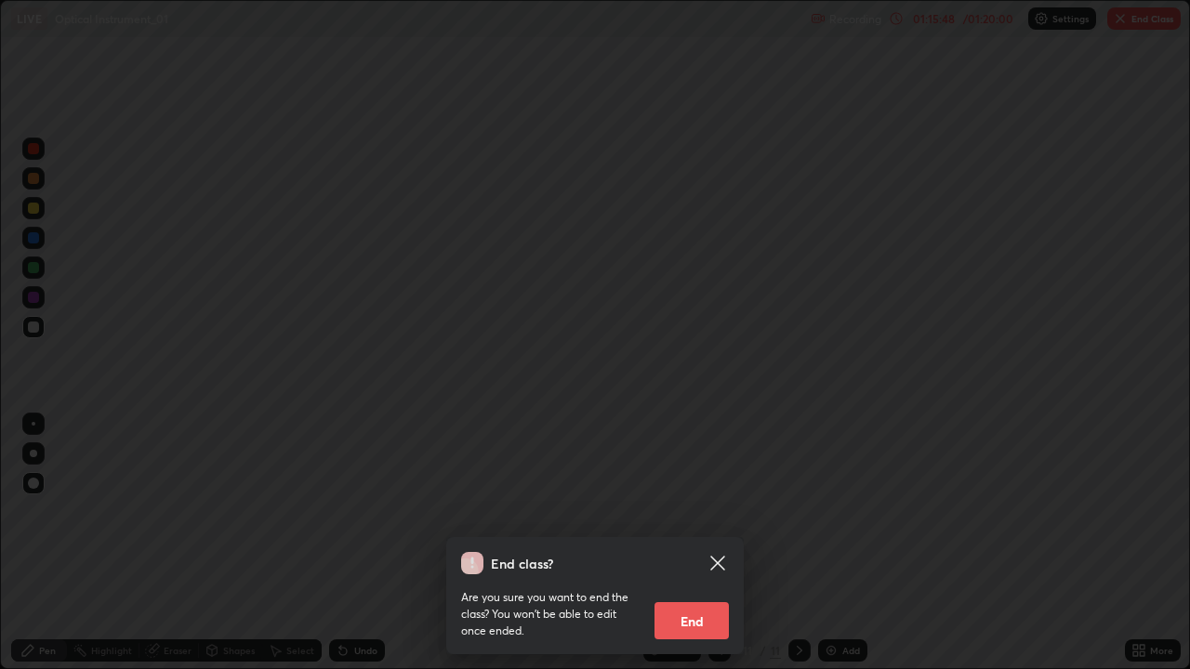
click at [686, 543] on button "End" at bounding box center [692, 620] width 74 height 37
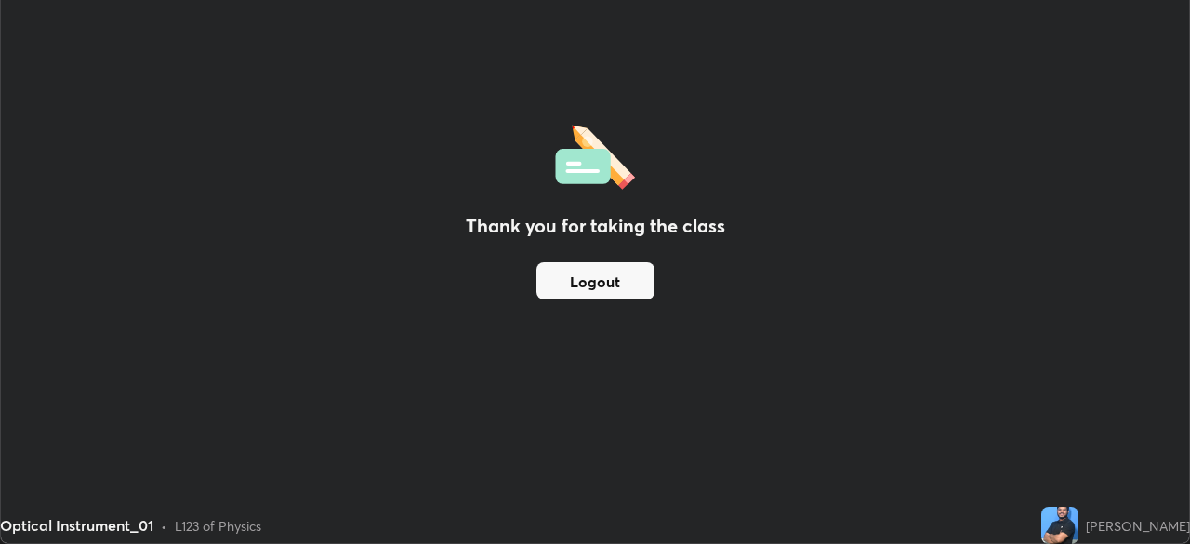
scroll to position [92427, 91782]
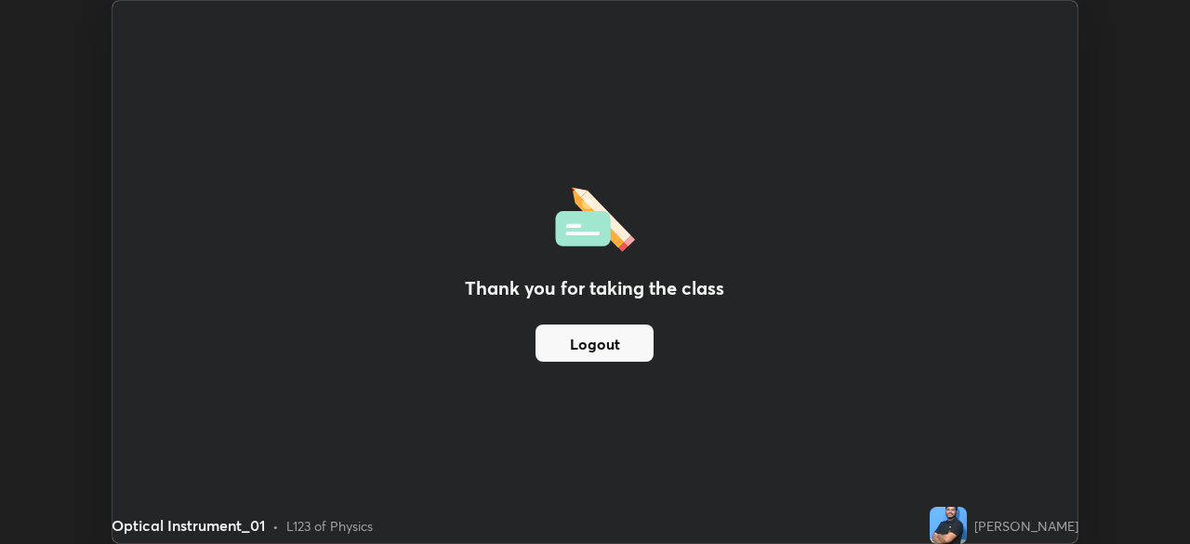
click at [919, 126] on div "Thank you for taking the class Logout" at bounding box center [595, 272] width 966 height 542
